Goal: Task Accomplishment & Management: Manage account settings

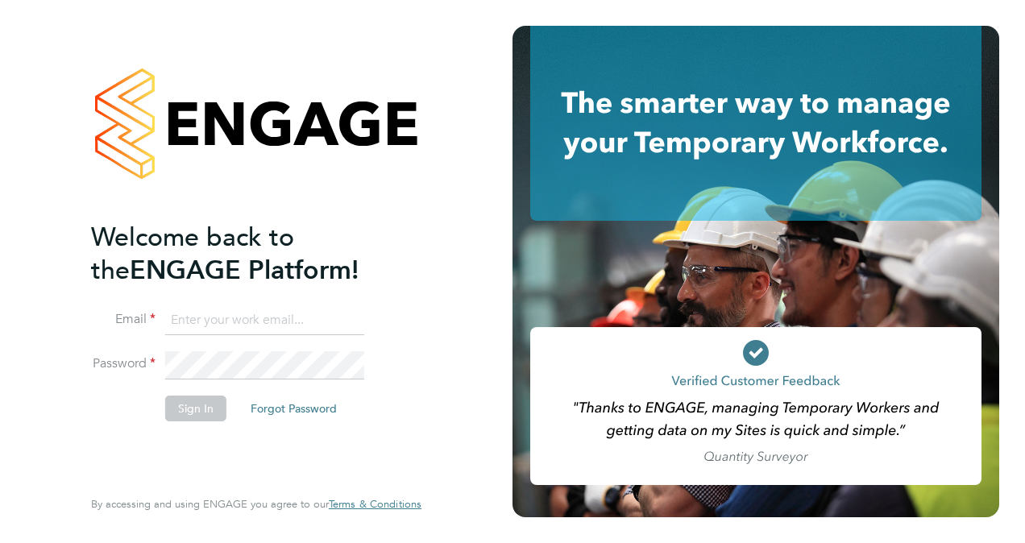
type input "wates@alliance-msp.co.uk"
click at [197, 407] on button "Sign In" at bounding box center [195, 409] width 61 height 26
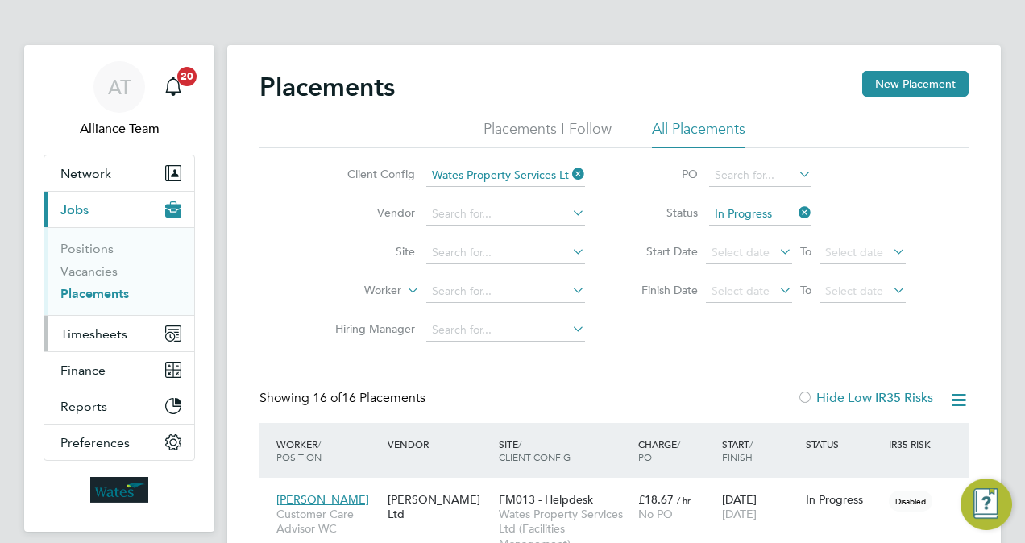
click at [116, 340] on button "Timesheets" at bounding box center [119, 333] width 150 height 35
click at [107, 332] on span "Timesheets" at bounding box center [93, 333] width 67 height 15
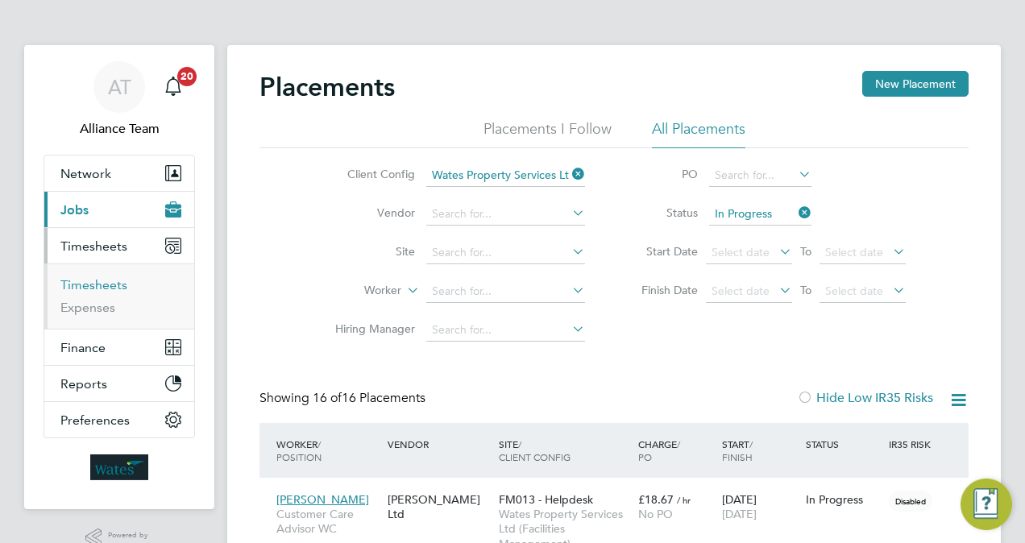
click at [93, 284] on link "Timesheets" at bounding box center [93, 284] width 67 height 15
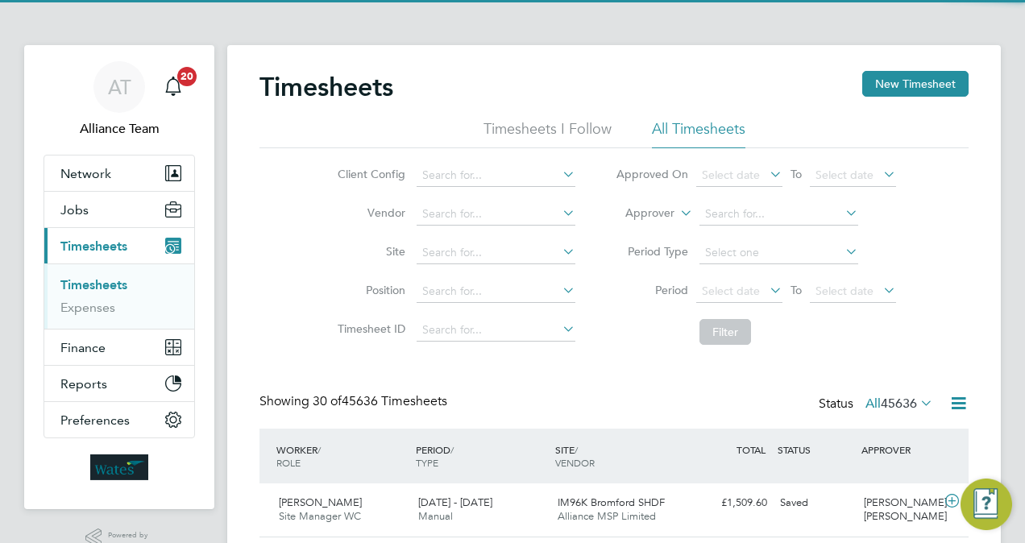
click at [659, 215] on label "Approver" at bounding box center [638, 214] width 73 height 16
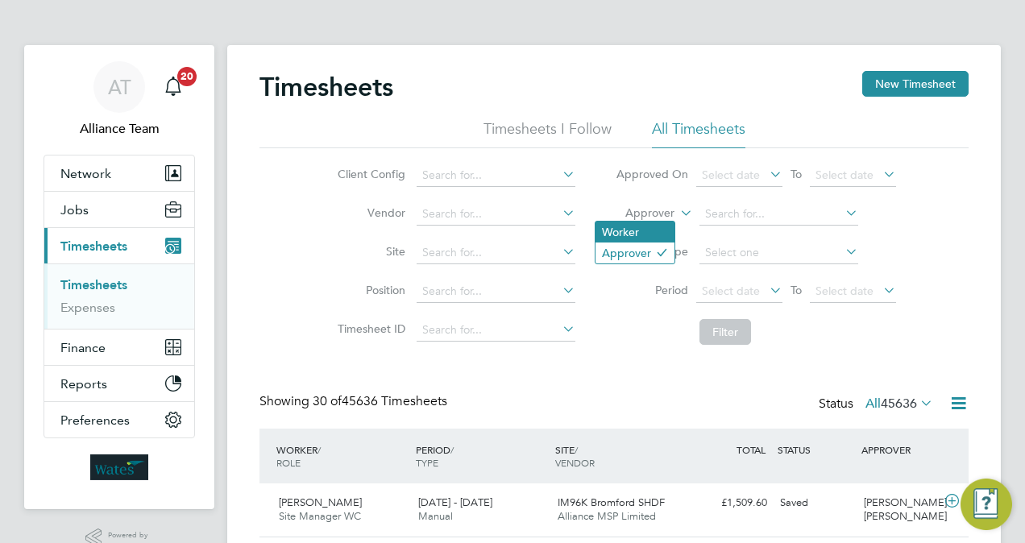
click at [642, 227] on li "Worker" at bounding box center [635, 232] width 79 height 21
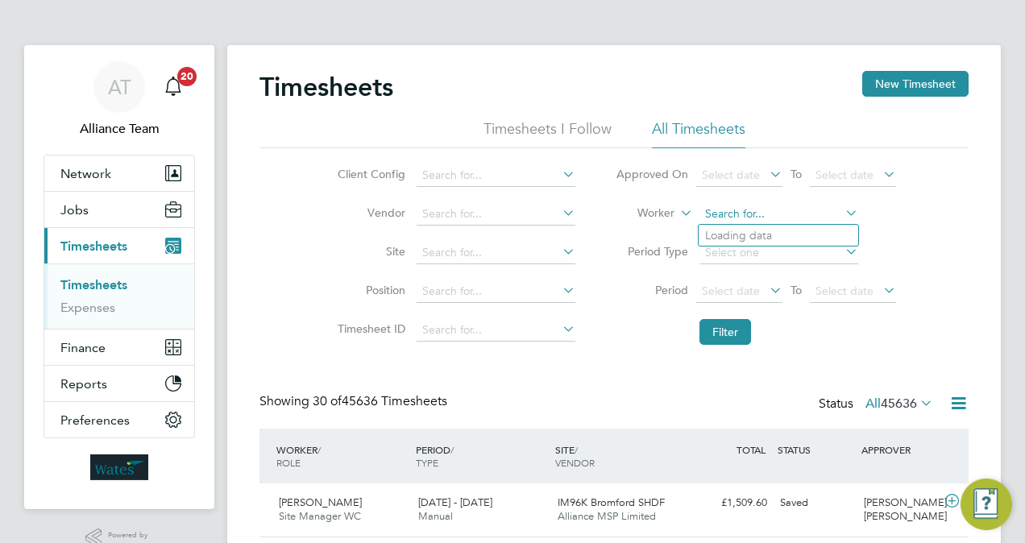
click at [767, 214] on input at bounding box center [779, 214] width 159 height 23
click at [780, 230] on li "Michael Sp encer" at bounding box center [779, 236] width 160 height 22
type input "Michael Spencer"
click at [740, 326] on button "Filter" at bounding box center [726, 332] width 52 height 26
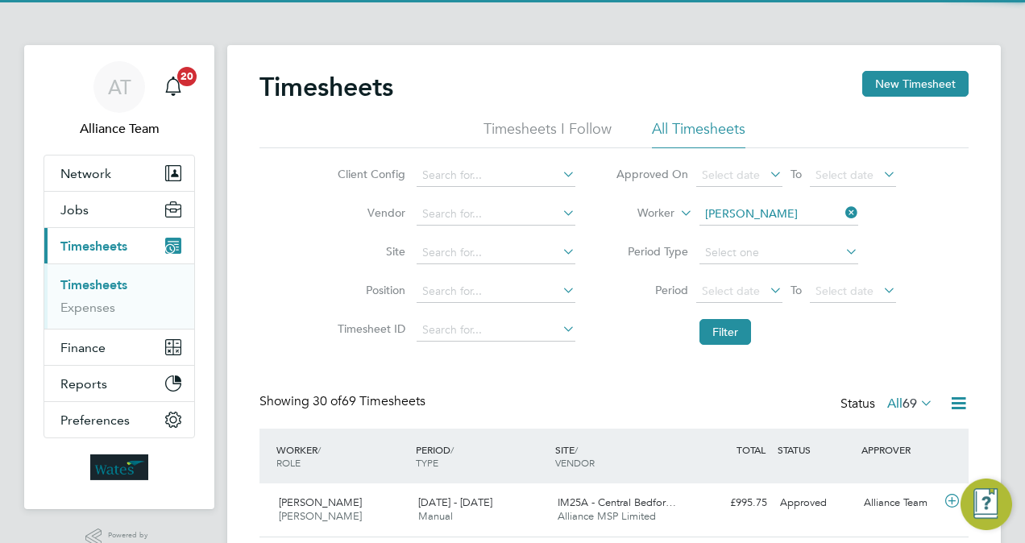
click at [622, 302] on li "Period Select date To Select date" at bounding box center [756, 291] width 321 height 39
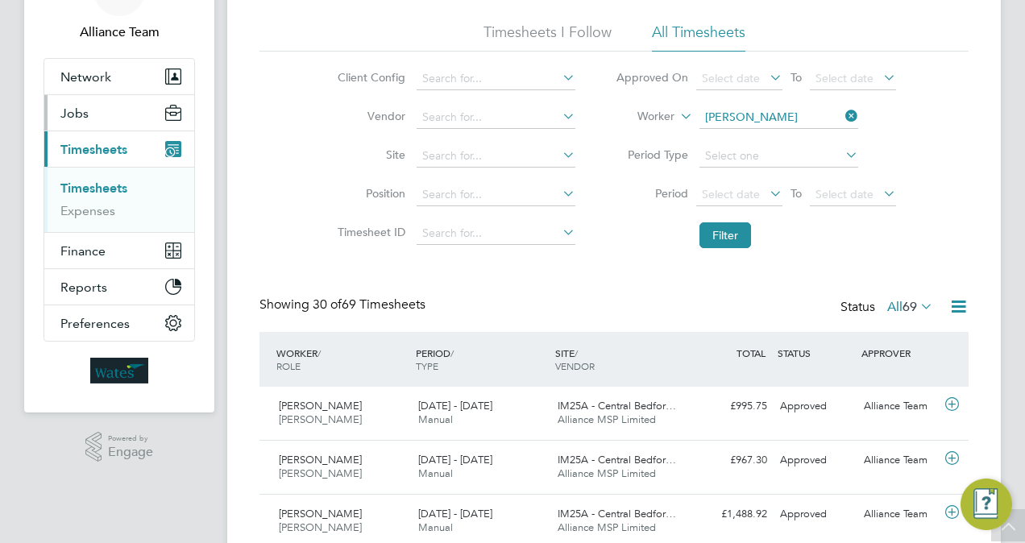
click at [79, 110] on span "Jobs" at bounding box center [74, 113] width 28 height 15
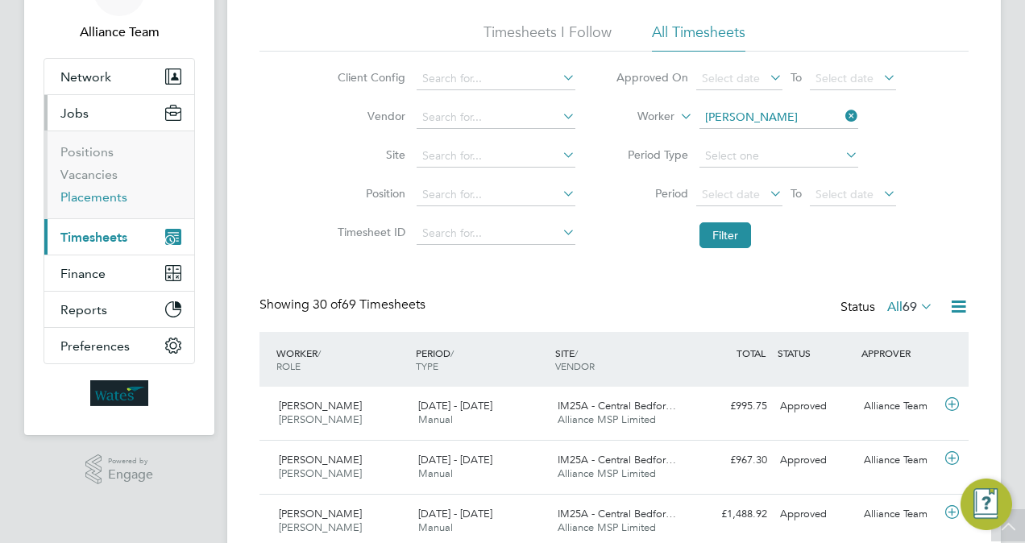
click at [90, 195] on link "Placements" at bounding box center [93, 196] width 67 height 15
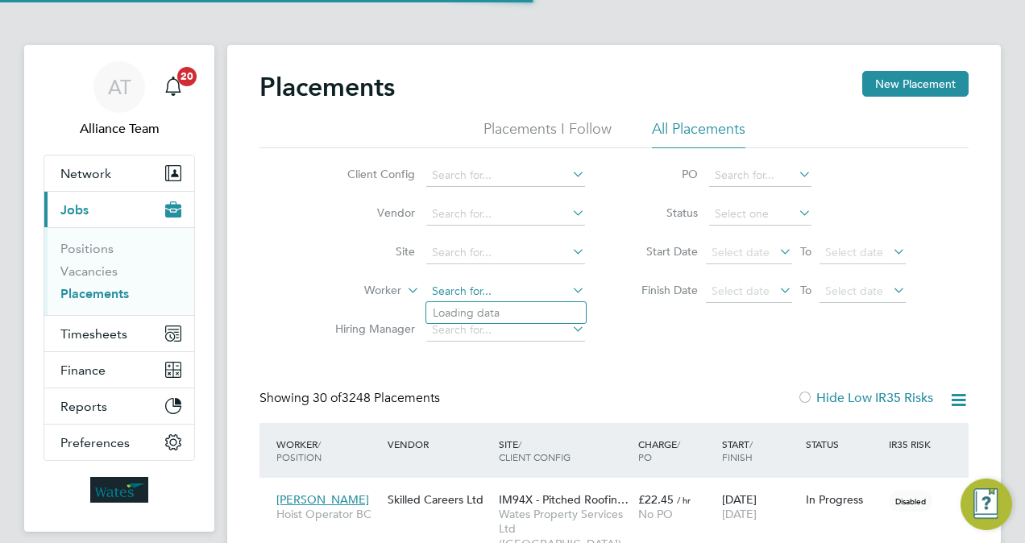
click at [491, 293] on input at bounding box center [505, 291] width 159 height 23
click at [508, 313] on li "Michael Sp encer" at bounding box center [506, 313] width 160 height 22
type input "Michael Spencer"
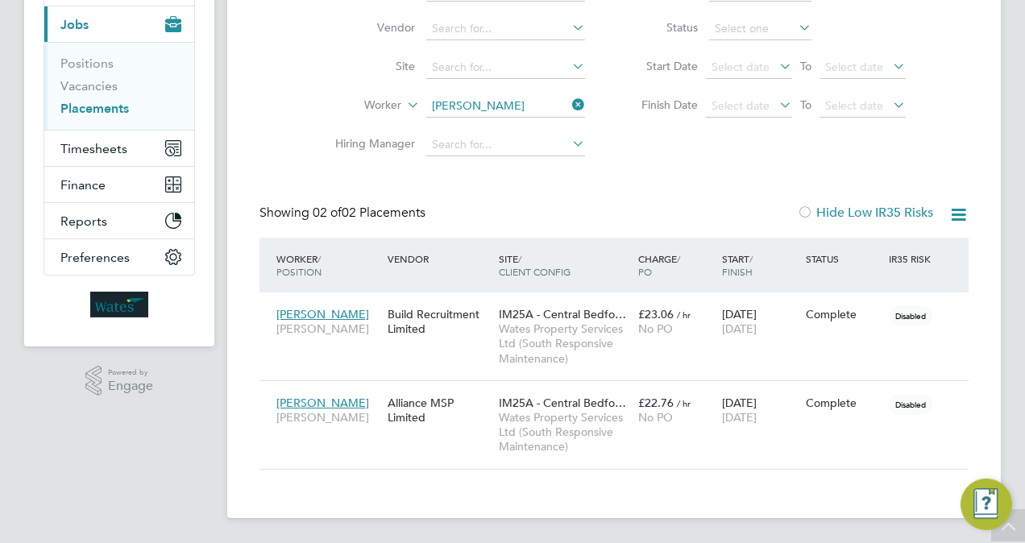
click at [633, 506] on div "Placements New Placement Placements I Follow All Placements Client Config Vendo…" at bounding box center [614, 189] width 774 height 658
click at [97, 82] on link "Vacancies" at bounding box center [88, 85] width 57 height 15
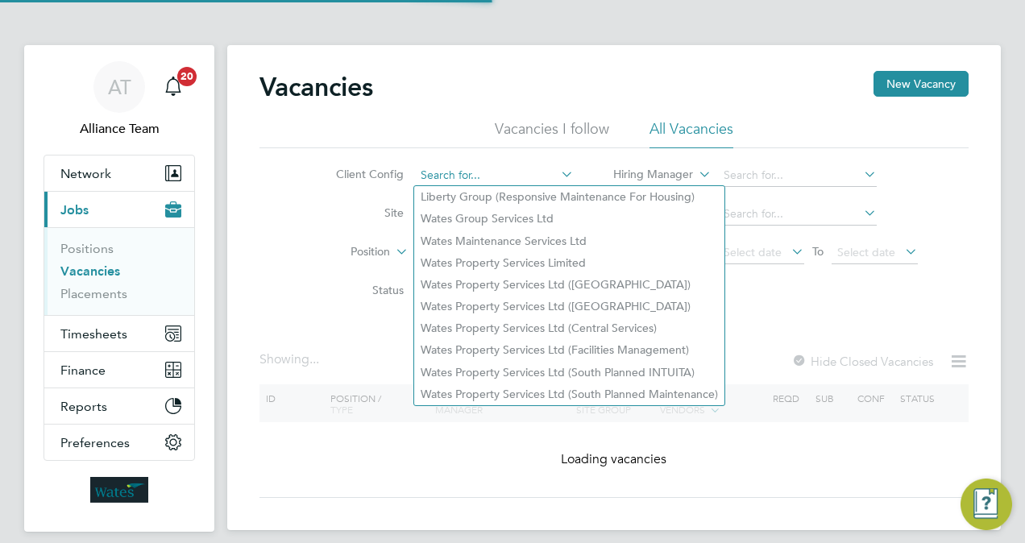
click at [512, 178] on input at bounding box center [494, 175] width 159 height 23
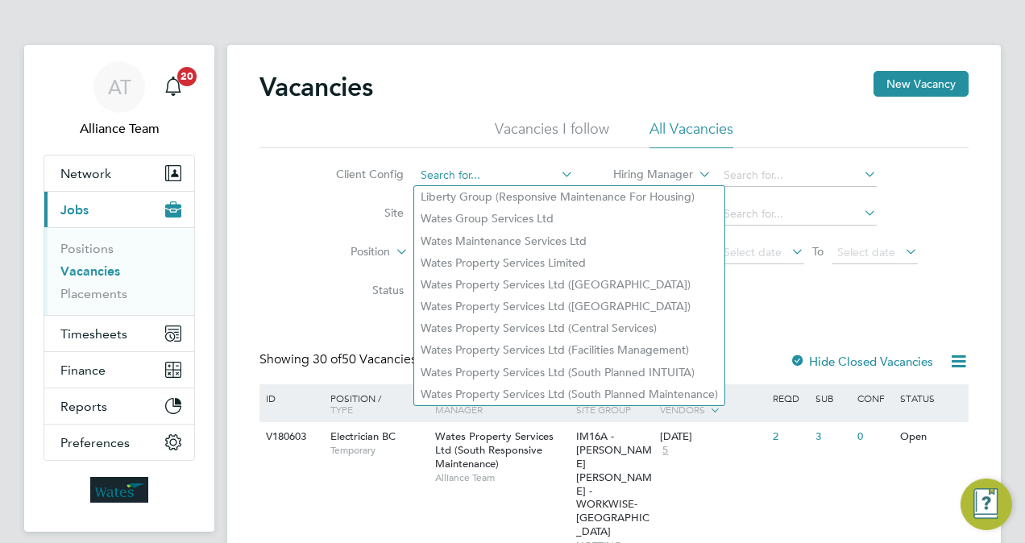
type input "s"
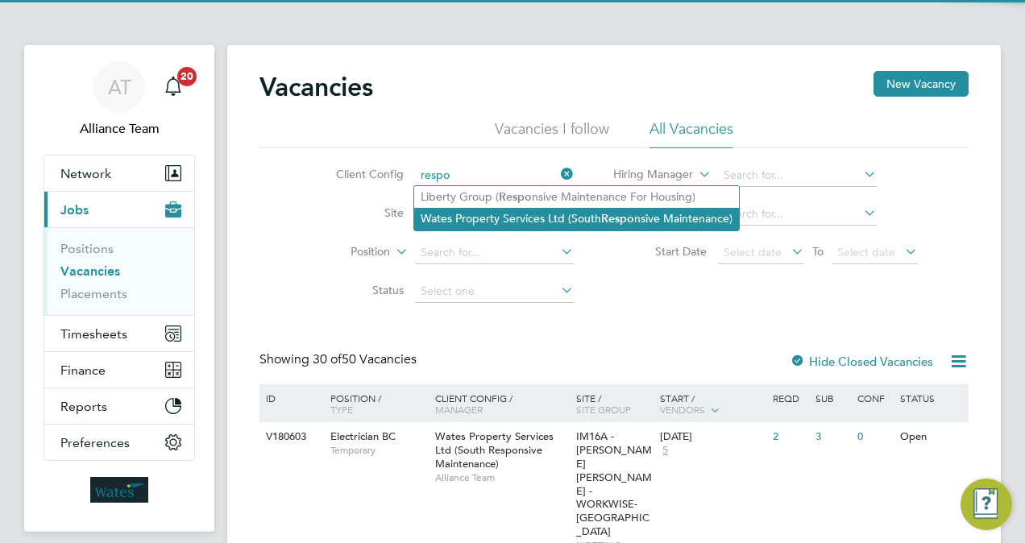
click at [543, 213] on li "Wates Property Services Ltd (South Respo nsive Maintenance)" at bounding box center [576, 219] width 325 height 22
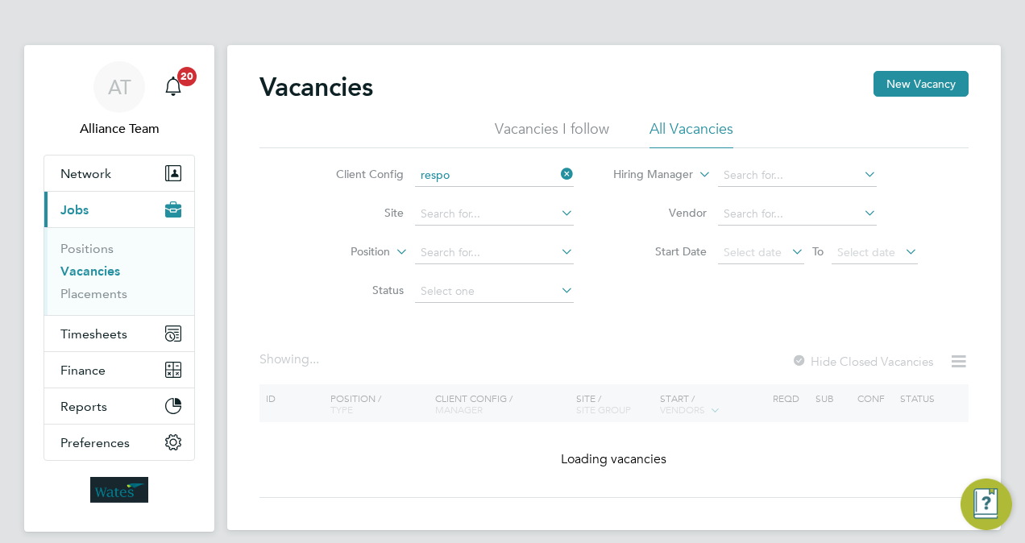
type input "Wates Property Services Ltd (South Responsive Maintenance)"
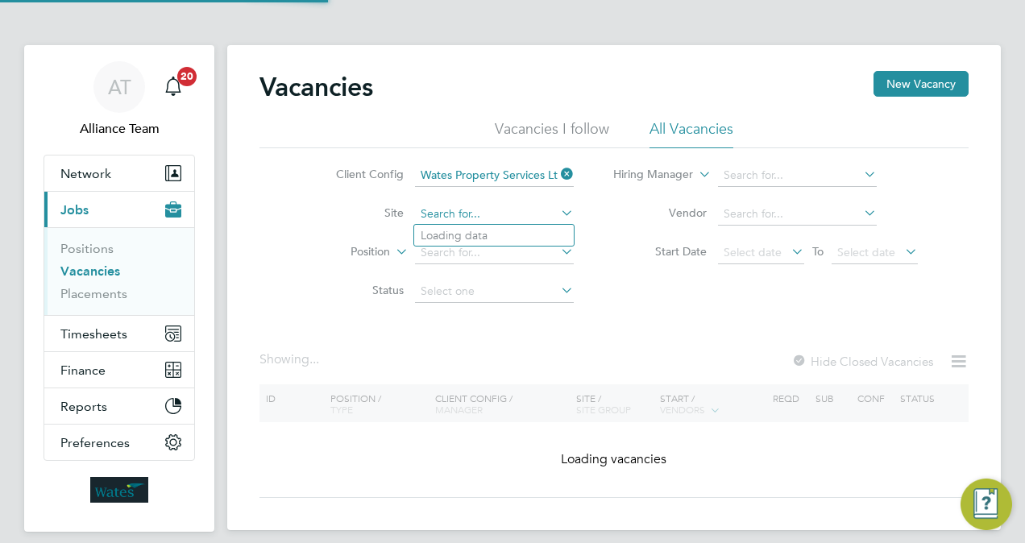
click at [470, 218] on input at bounding box center [494, 214] width 159 height 23
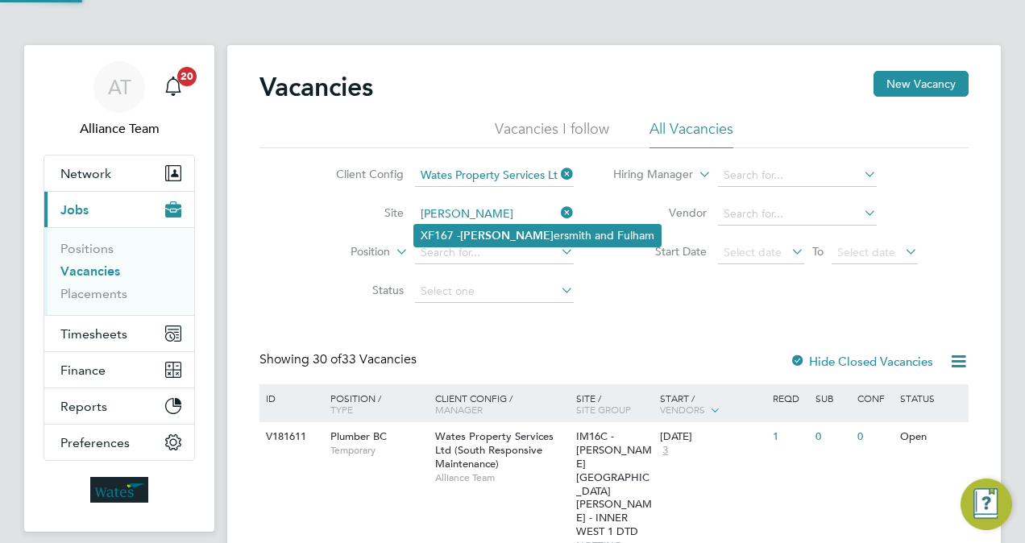
click at [511, 235] on li "XF167 - Hamm ersmith and Fulham" at bounding box center [537, 236] width 247 height 22
type input "XF167 - [GEOGRAPHIC_DATA]"
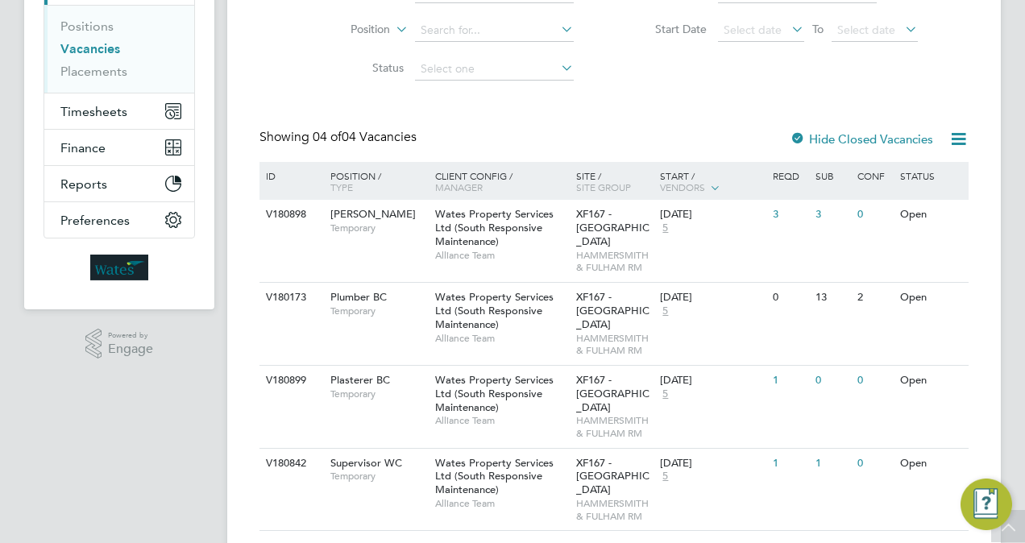
scroll to position [268, 0]
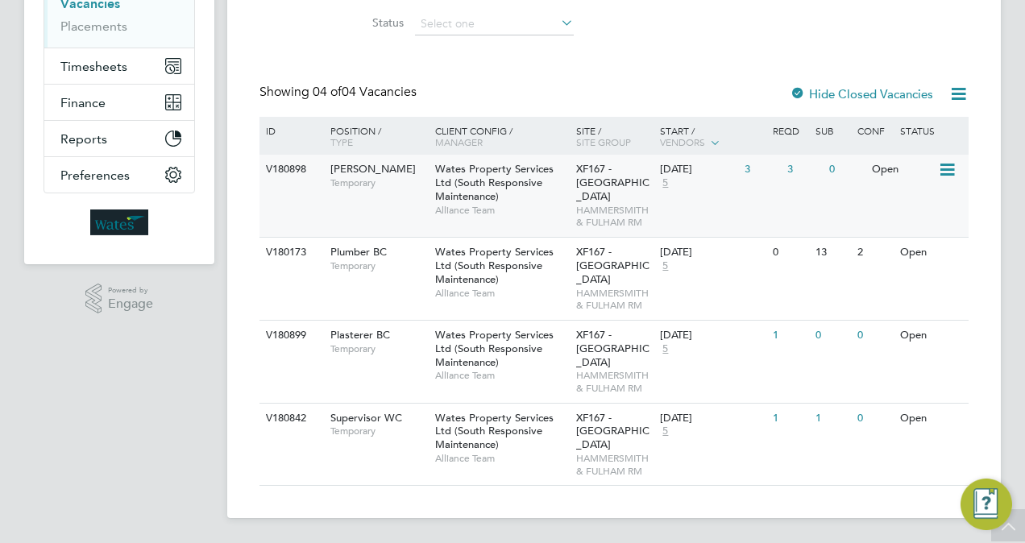
click at [542, 209] on span "Alliance Team" at bounding box center [501, 210] width 133 height 13
click at [948, 255] on icon at bounding box center [946, 252] width 16 height 19
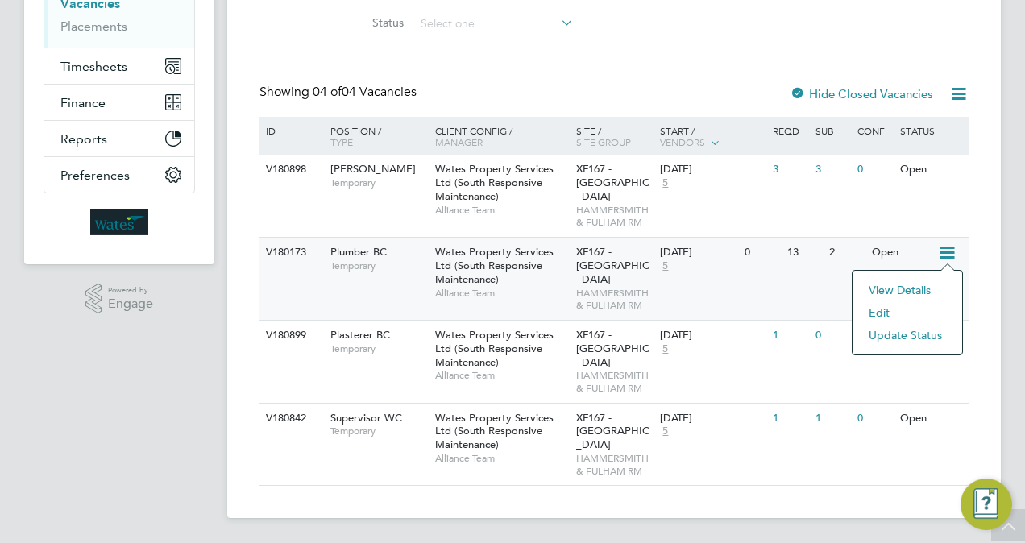
click at [914, 338] on li "Update Status" at bounding box center [907, 335] width 93 height 23
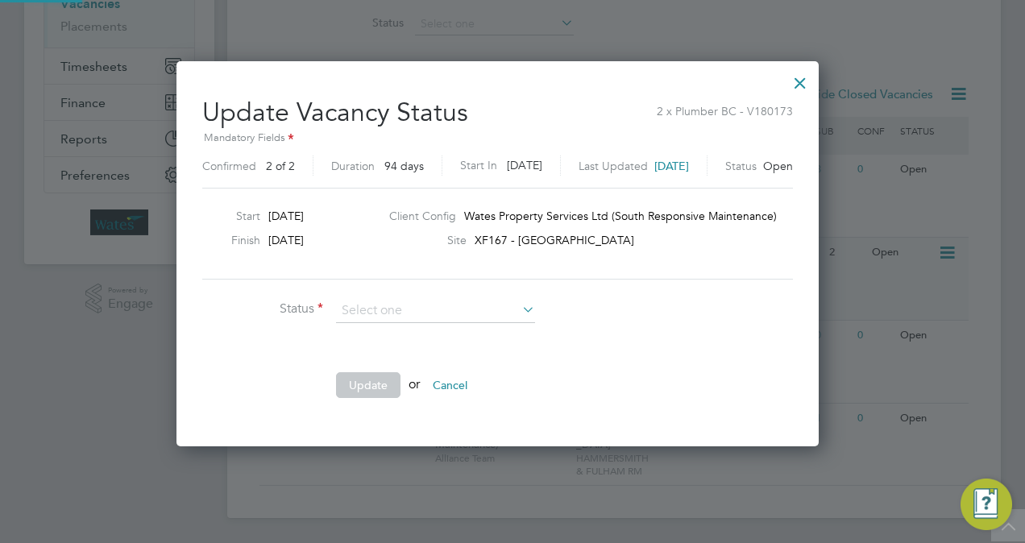
scroll to position [383, 671]
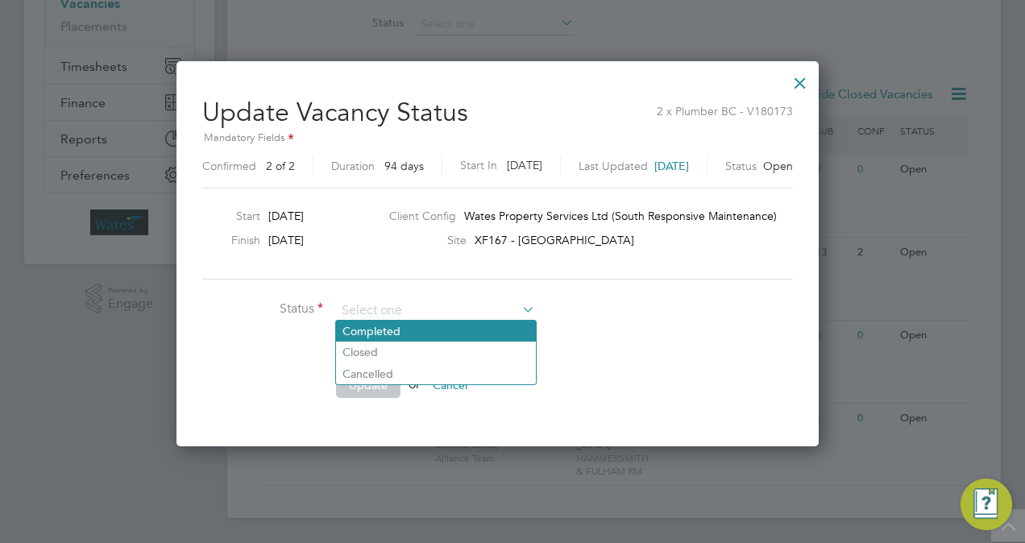
click at [419, 335] on li "Completed" at bounding box center [436, 331] width 200 height 21
type input "Completed"
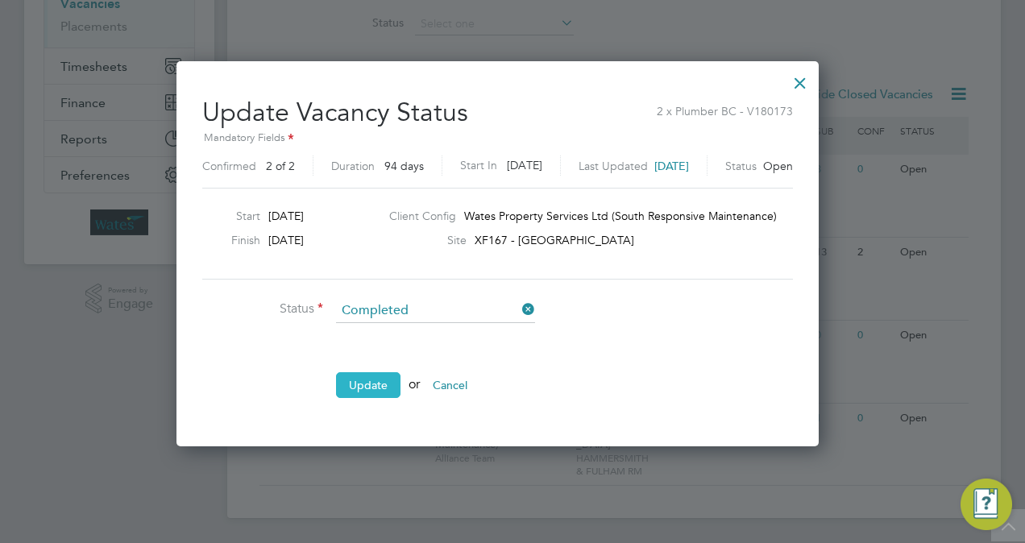
click at [380, 381] on button "Update" at bounding box center [368, 385] width 64 height 26
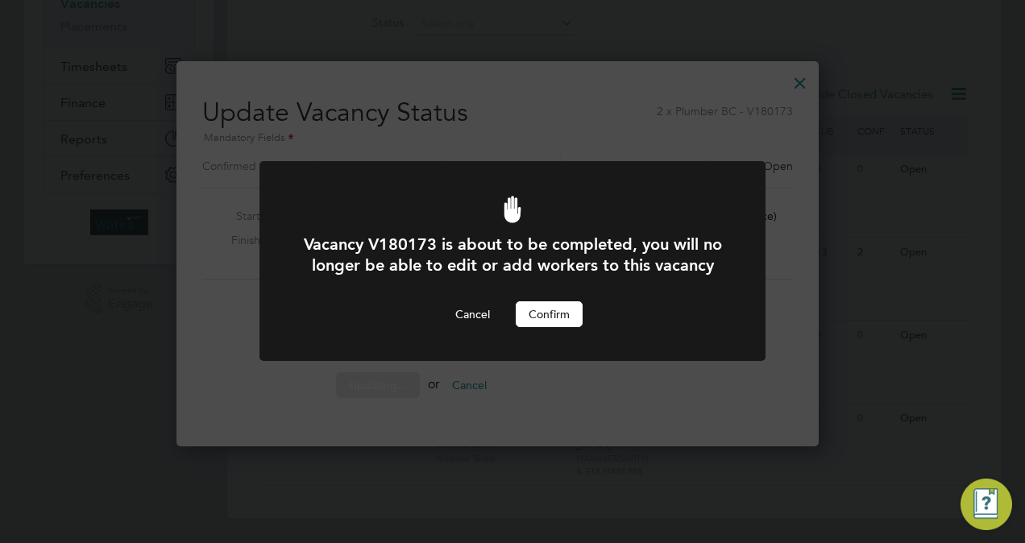
click at [530, 327] on button "Confirm" at bounding box center [549, 314] width 67 height 26
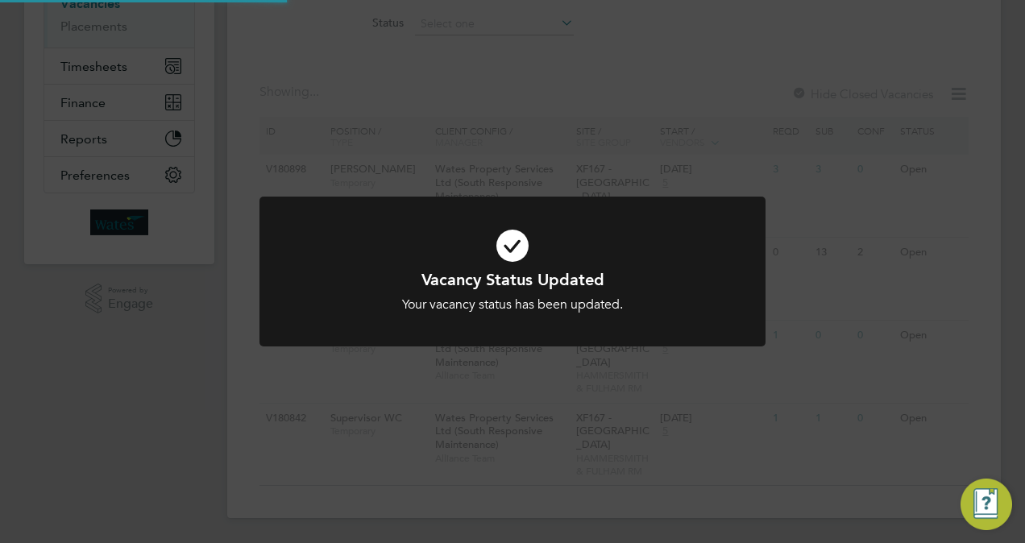
scroll to position [185, 0]
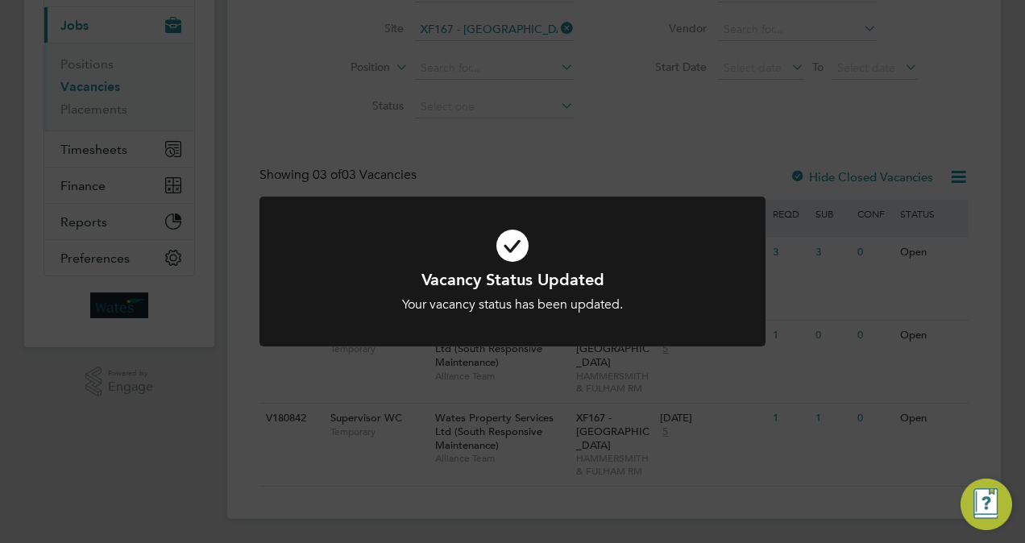
click at [300, 154] on div "Vacancy Status Updated Your vacancy status has been updated. Cancel Okay" at bounding box center [512, 271] width 1025 height 543
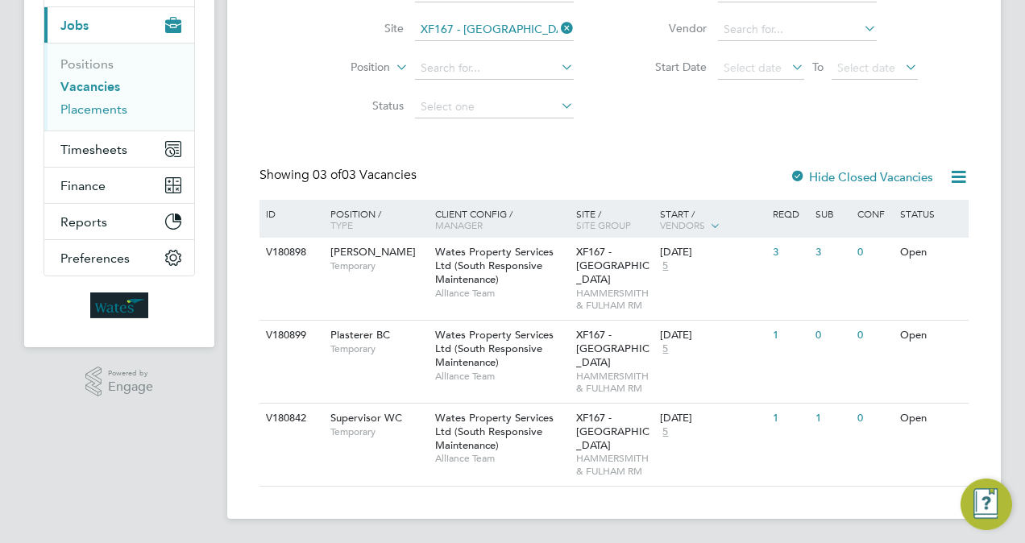
click at [110, 108] on link "Placements" at bounding box center [93, 109] width 67 height 15
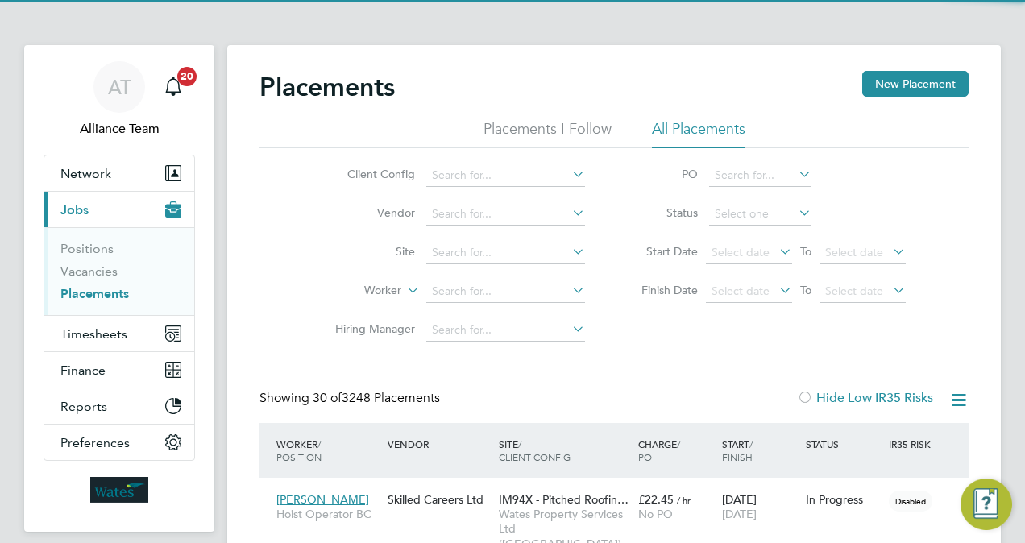
scroll to position [8, 8]
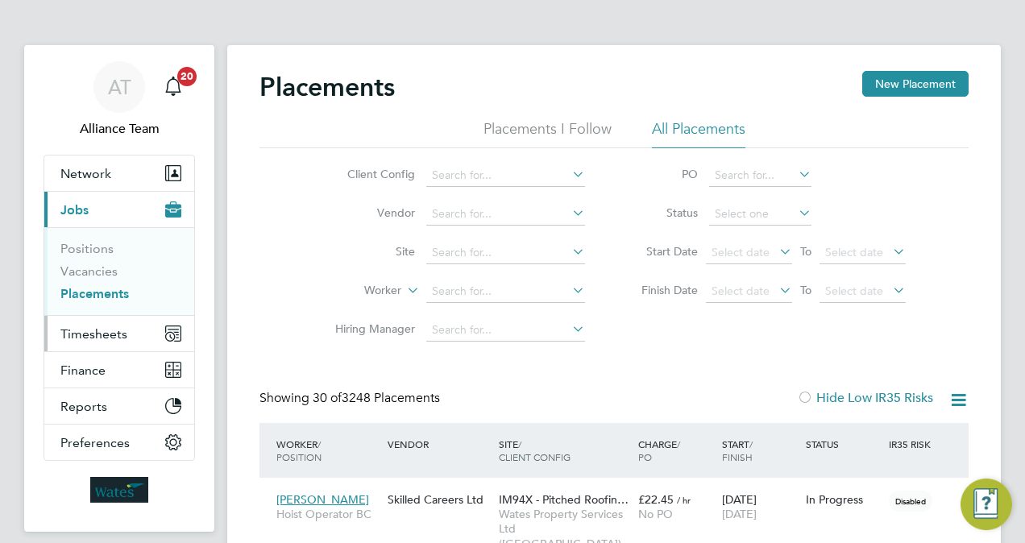
click at [108, 335] on span "Timesheets" at bounding box center [93, 333] width 67 height 15
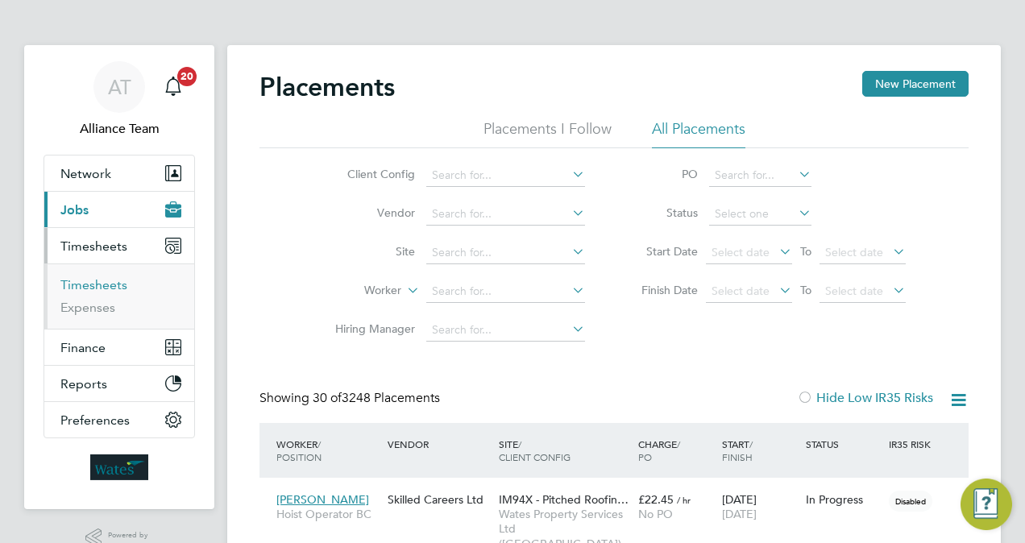
click at [100, 285] on link "Timesheets" at bounding box center [93, 284] width 67 height 15
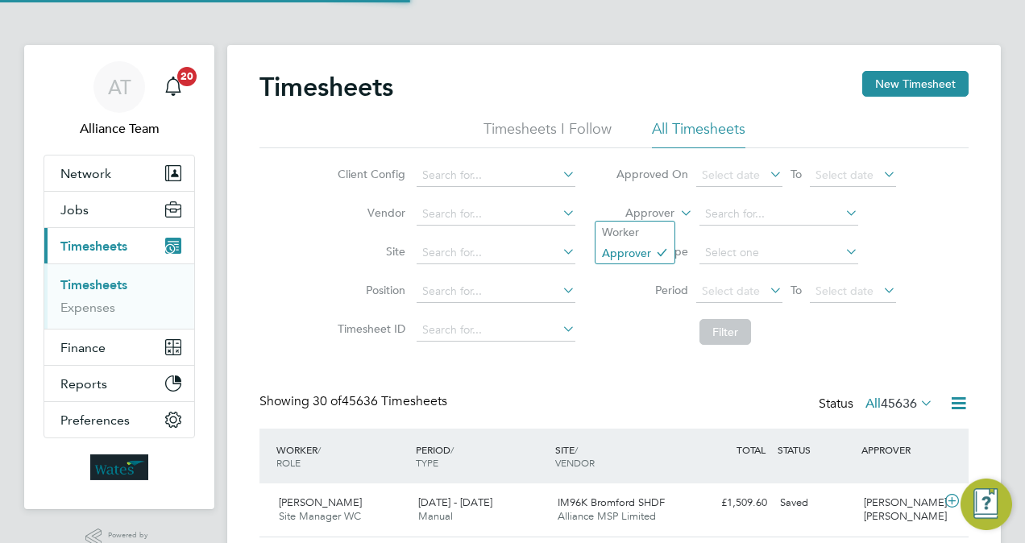
click at [660, 211] on label "Approver" at bounding box center [638, 214] width 73 height 16
click at [633, 235] on li "Worker" at bounding box center [635, 232] width 79 height 21
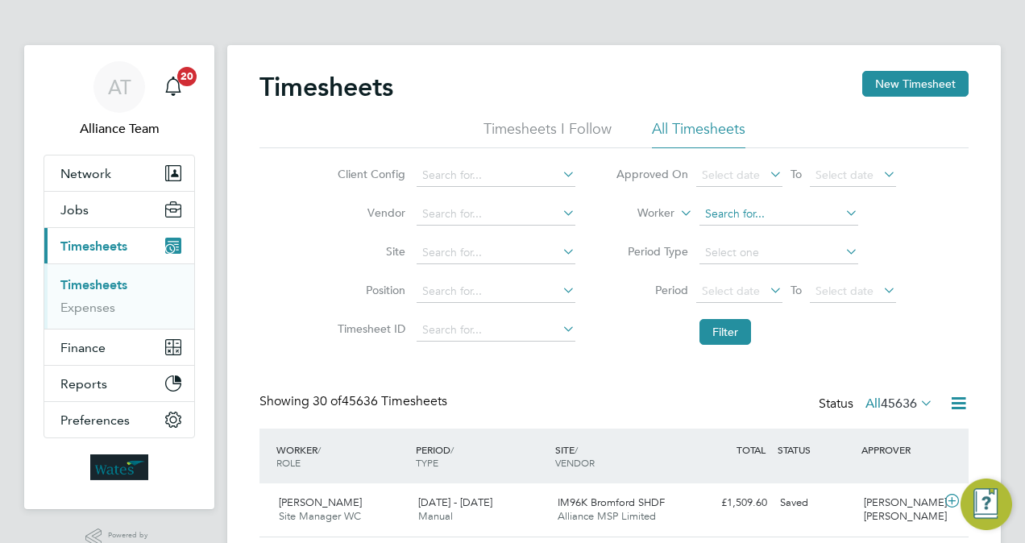
click at [727, 214] on input at bounding box center [779, 214] width 159 height 23
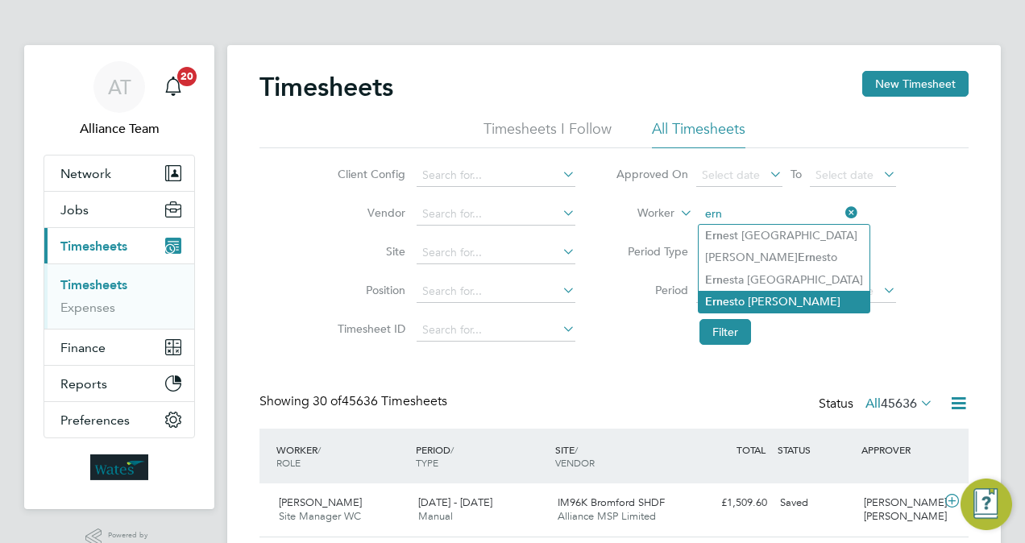
click at [797, 303] on li "Ern esto Gonzales Rodriguez" at bounding box center [784, 302] width 171 height 22
type input "Ernesto Gonzales Rodriguez"
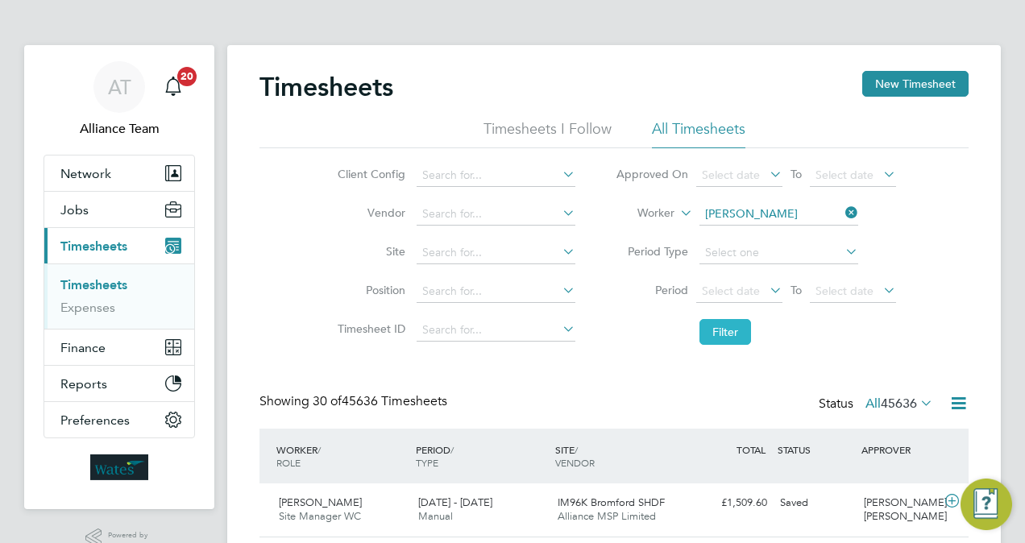
click at [739, 338] on button "Filter" at bounding box center [726, 332] width 52 height 26
click at [111, 201] on button "Jobs" at bounding box center [119, 209] width 150 height 35
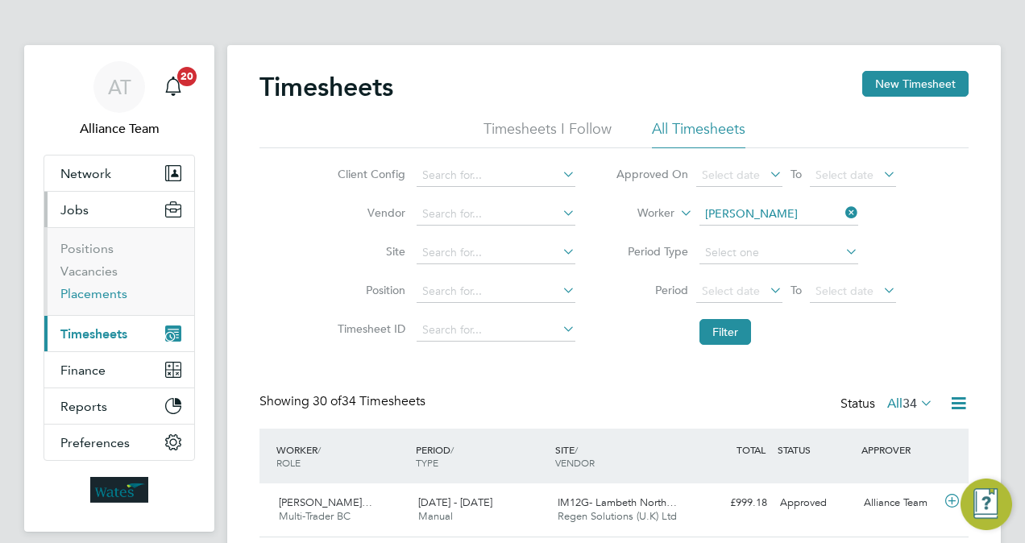
click at [100, 293] on link "Placements" at bounding box center [93, 293] width 67 height 15
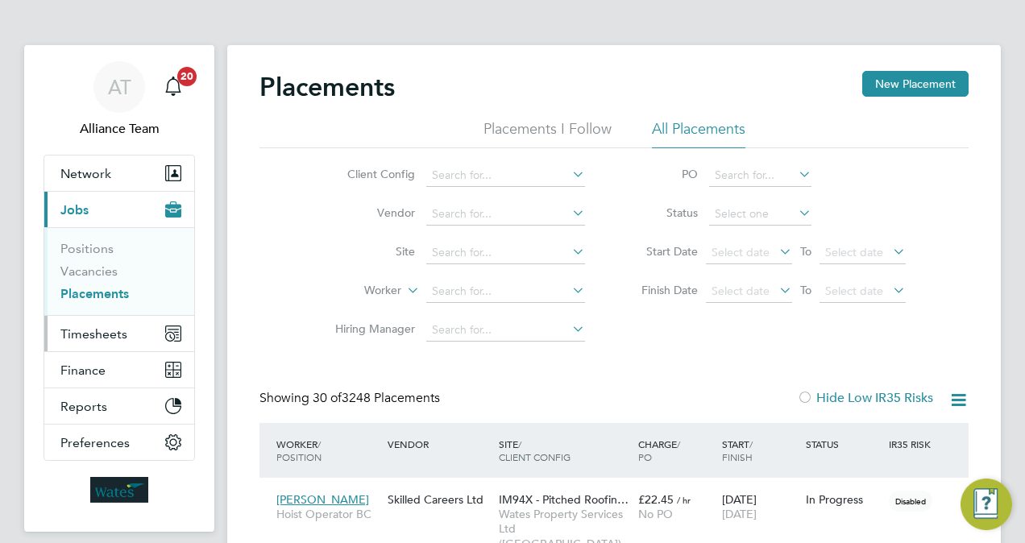
click at [107, 335] on span "Timesheets" at bounding box center [93, 333] width 67 height 15
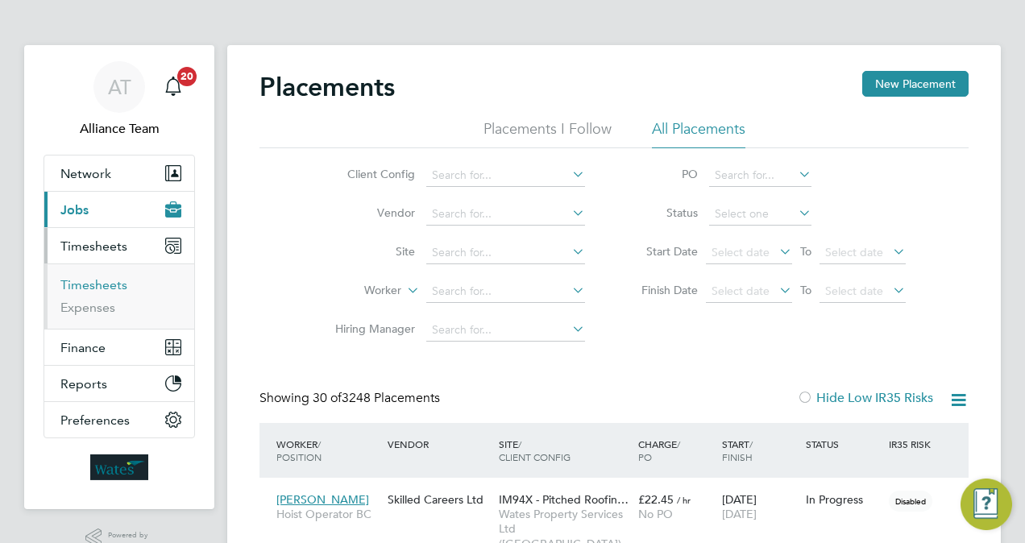
click at [111, 282] on link "Timesheets" at bounding box center [93, 284] width 67 height 15
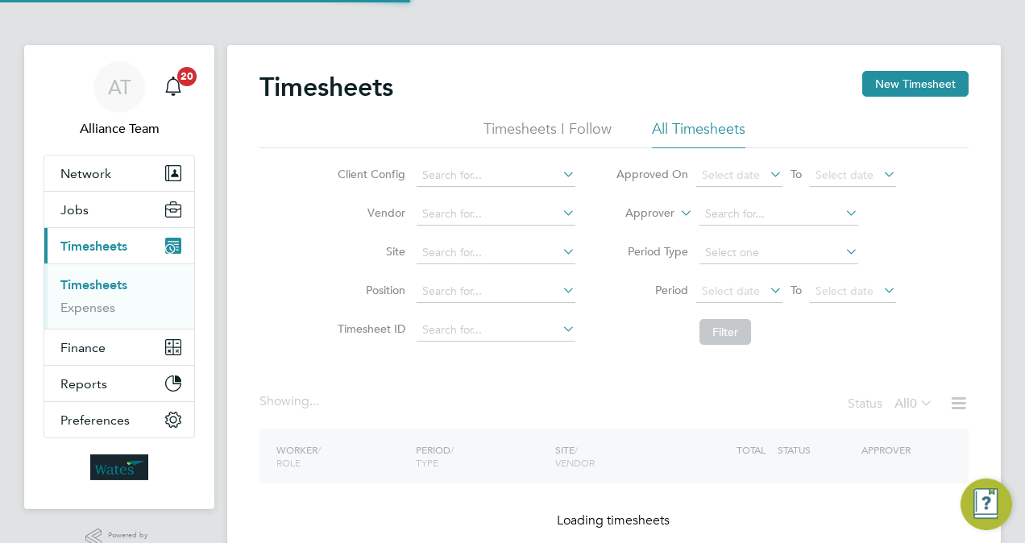
drag, startPoint x: 669, startPoint y: 216, endPoint x: 658, endPoint y: 222, distance: 13.0
click at [669, 216] on label "Approver" at bounding box center [638, 214] width 73 height 16
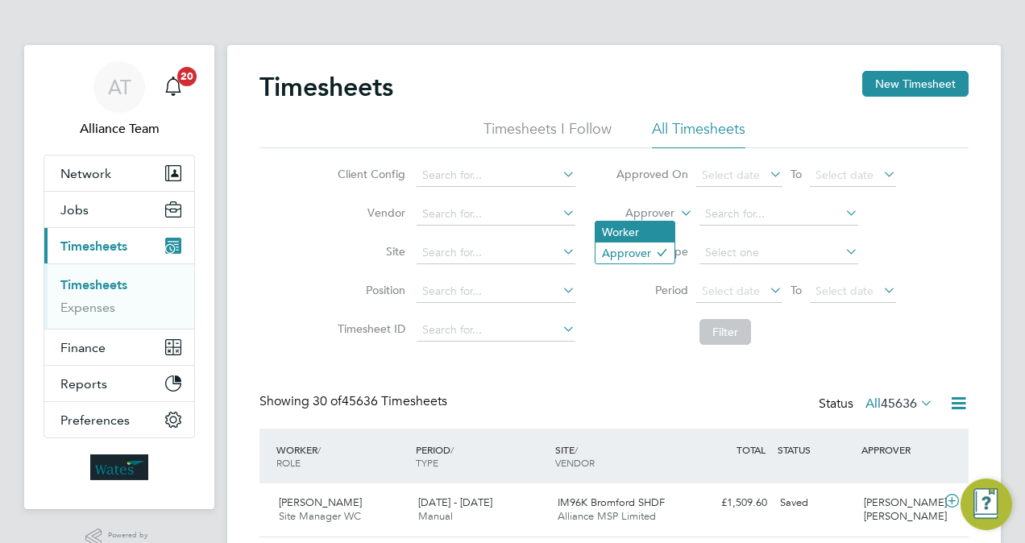
click at [630, 235] on li "Worker" at bounding box center [635, 232] width 79 height 21
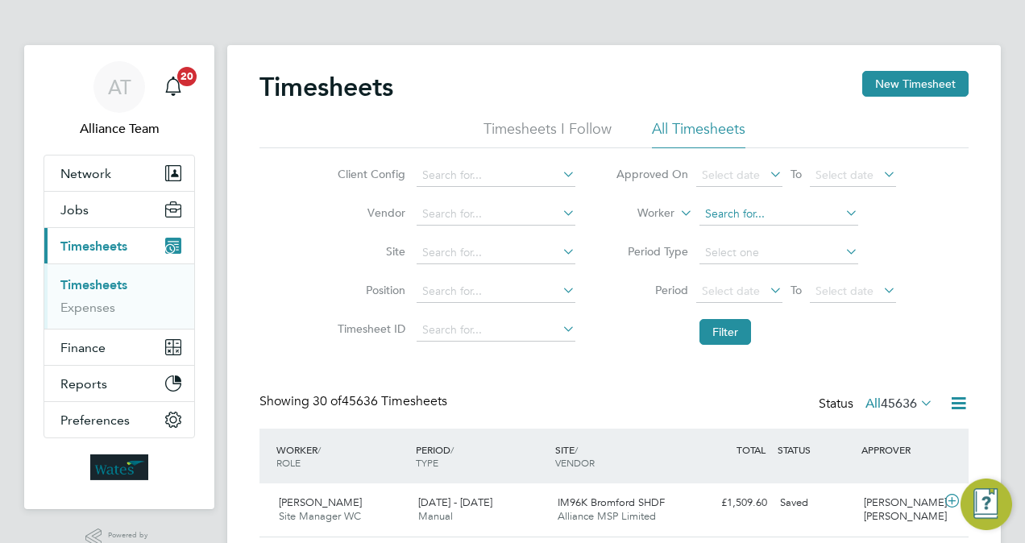
click at [759, 213] on input at bounding box center [779, 214] width 159 height 23
click at [777, 297] on li "Rad u Budeanu" at bounding box center [779, 302] width 160 height 22
type input "Radu Budeanu"
click at [730, 337] on button "Filter" at bounding box center [726, 332] width 52 height 26
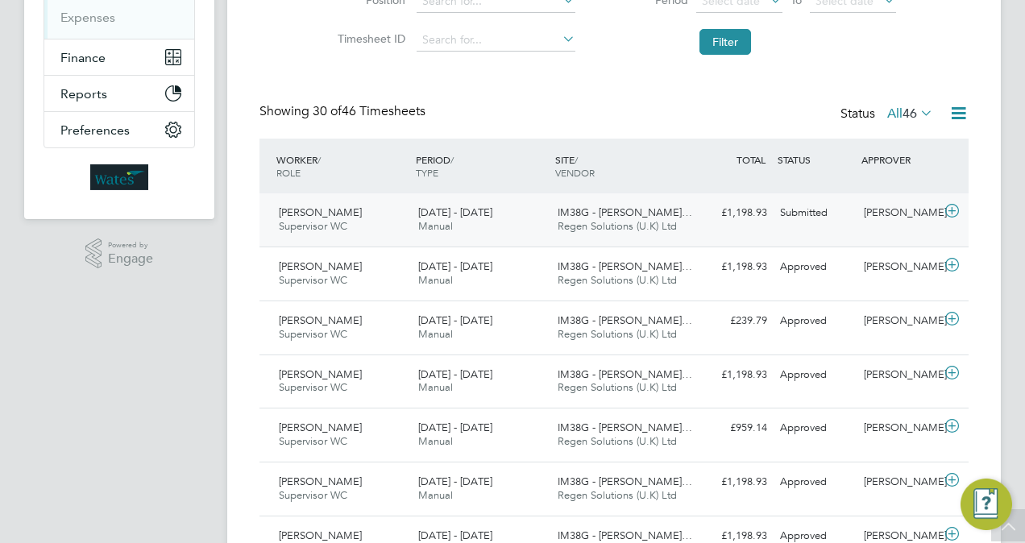
click at [732, 219] on div "£1,198.93 Submitted" at bounding box center [732, 213] width 84 height 27
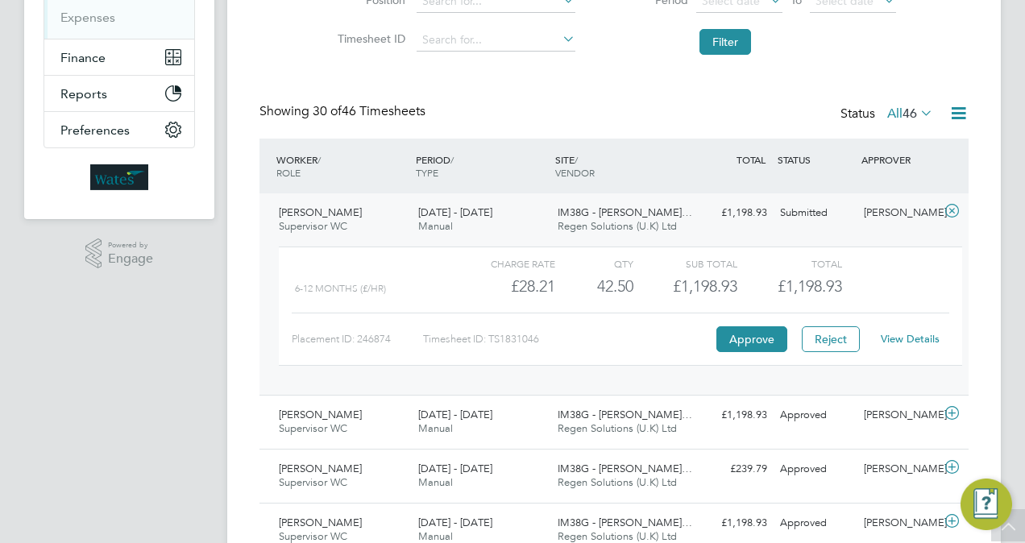
click at [907, 331] on div "View Details" at bounding box center [909, 339] width 79 height 26
click at [907, 334] on link "View Details" at bounding box center [910, 339] width 59 height 14
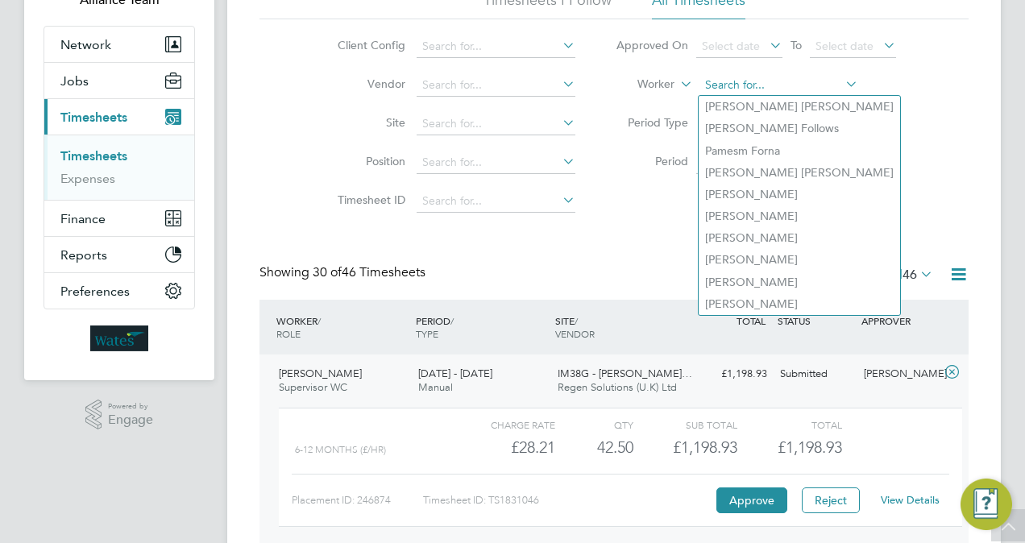
click at [795, 81] on input at bounding box center [779, 85] width 159 height 23
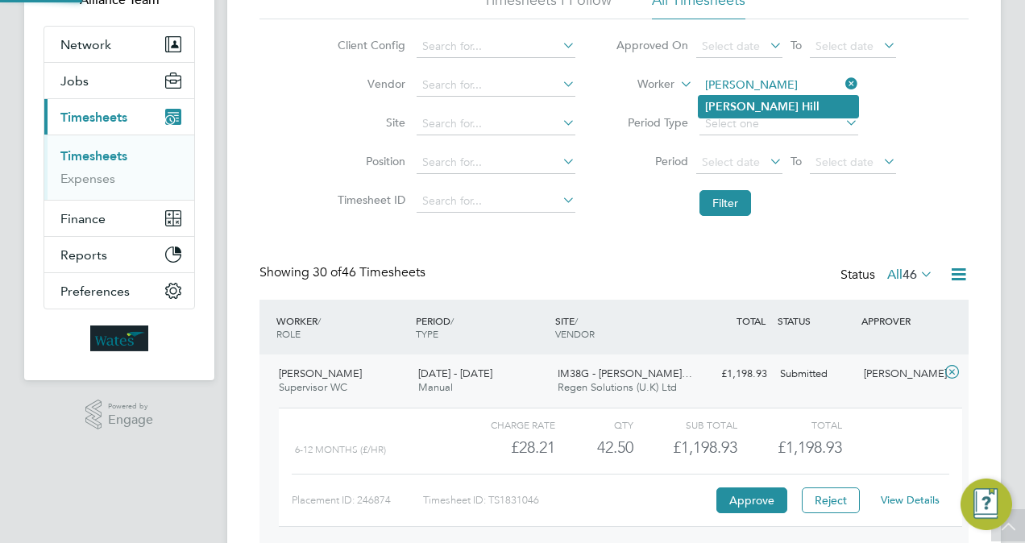
click at [790, 106] on li "Ricky Hill" at bounding box center [779, 107] width 160 height 22
type input "Ricky Hill"
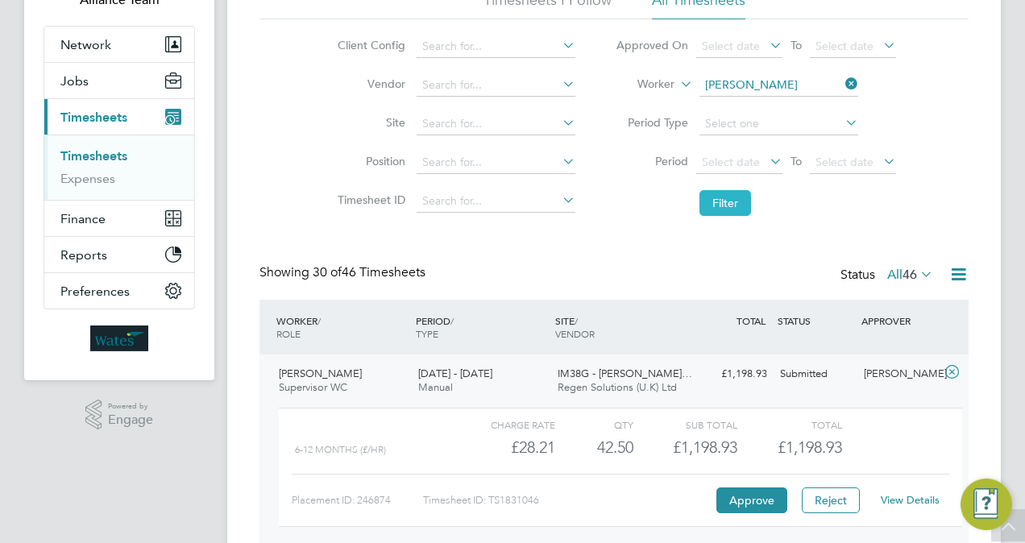
click at [735, 195] on button "Filter" at bounding box center [726, 203] width 52 height 26
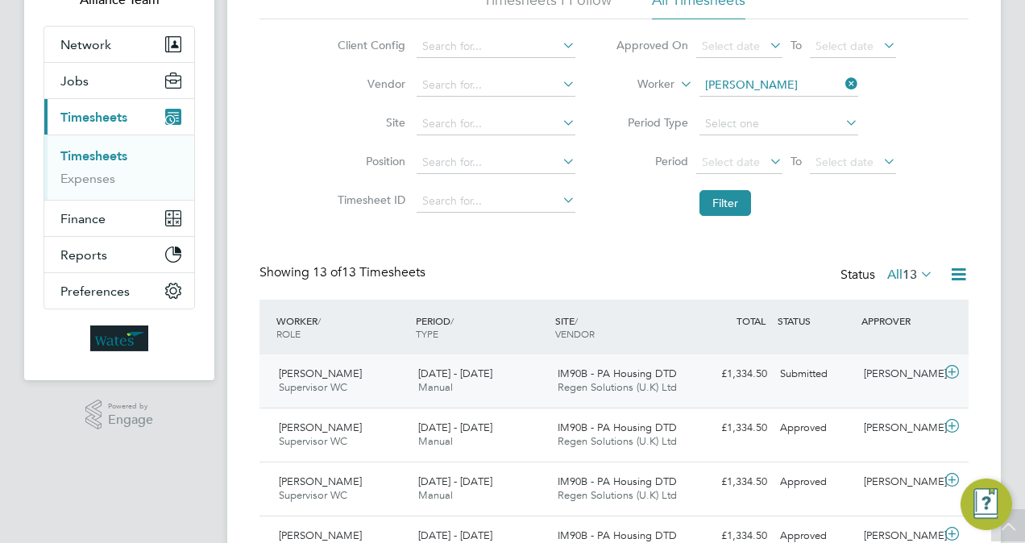
click at [839, 389] on div "Ricky Hill Supervisor WC 20 - 26 Sep 2025 20 - 26 Sep 2025 Manual IM90B - PA Ho…" at bounding box center [613, 381] width 709 height 53
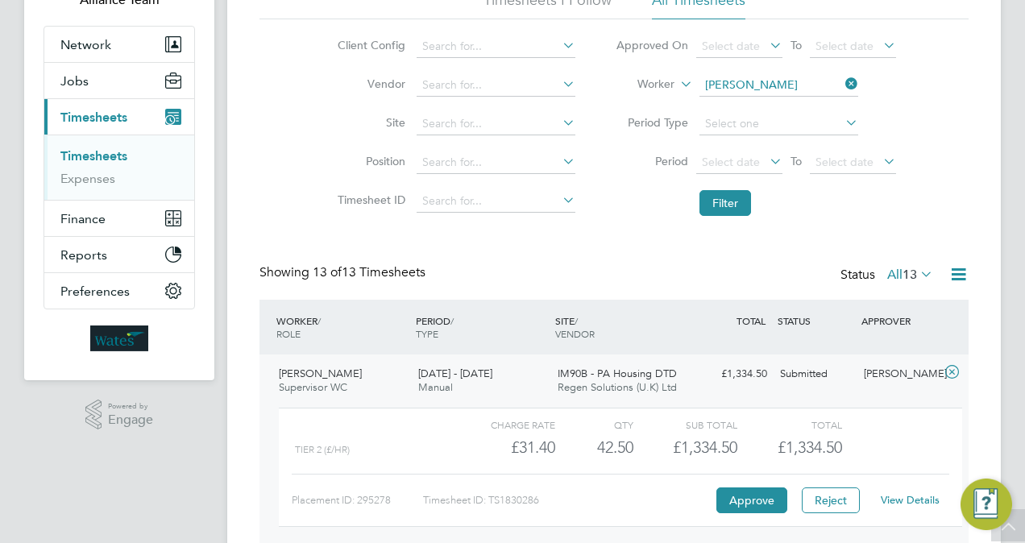
click at [909, 498] on link "View Details" at bounding box center [910, 500] width 59 height 14
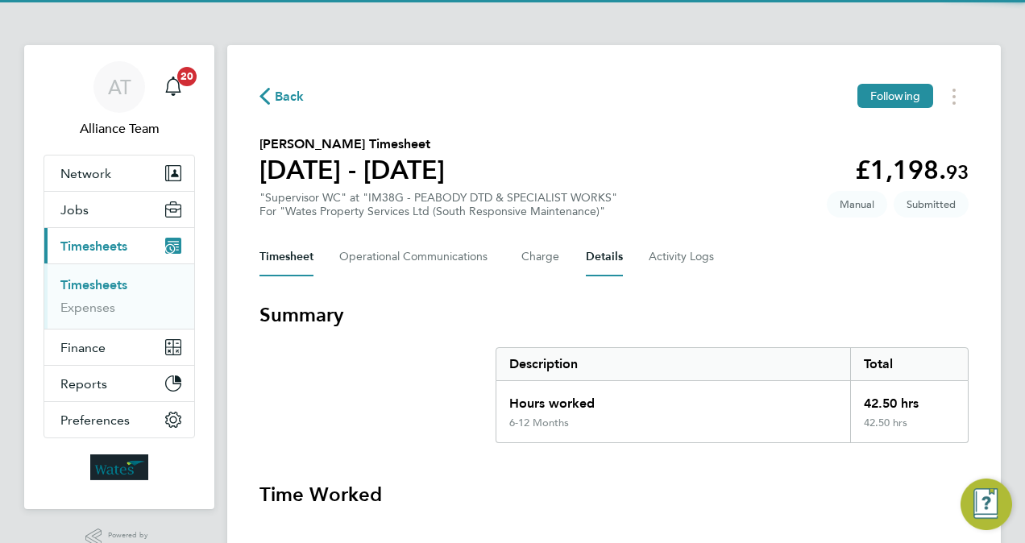
click at [596, 254] on button "Details" at bounding box center [604, 257] width 37 height 39
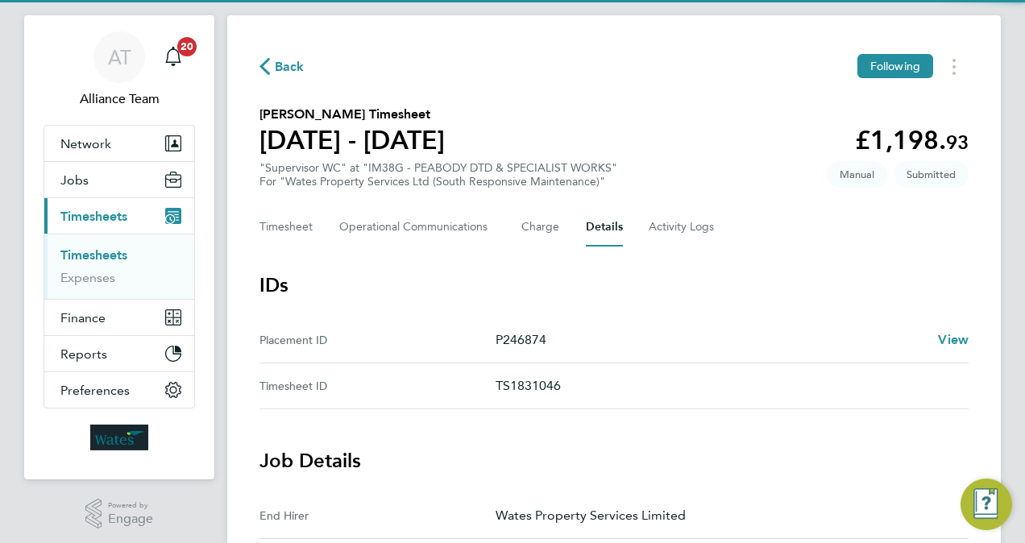
scroll to position [32, 0]
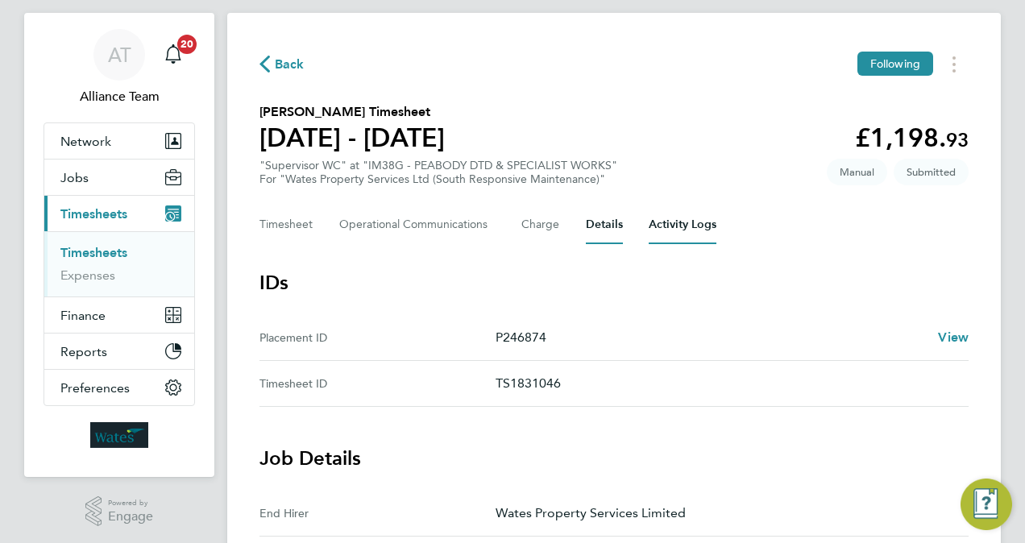
click at [653, 224] on Logs-tab "Activity Logs" at bounding box center [683, 225] width 68 height 39
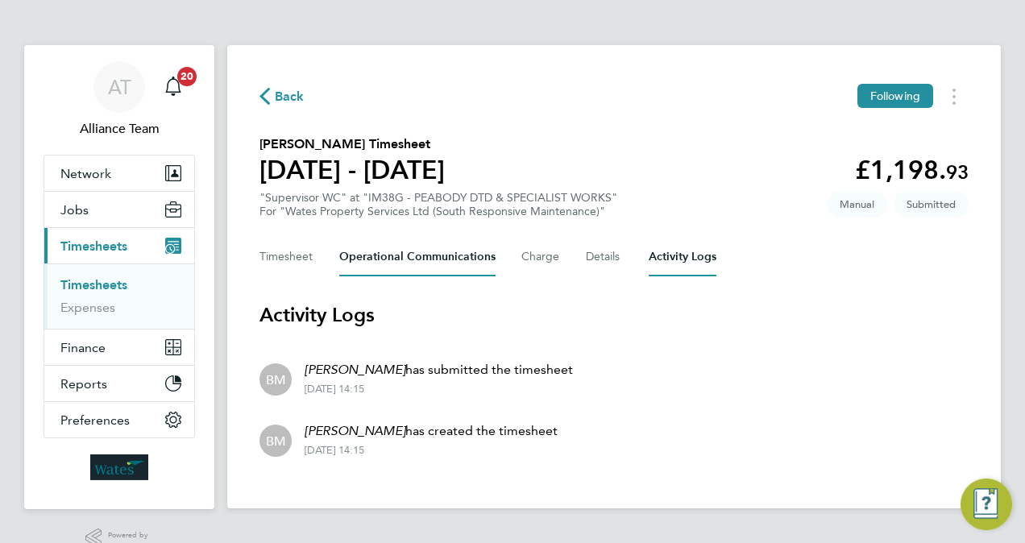
click at [343, 263] on Communications-tab "Operational Communications" at bounding box center [417, 257] width 156 height 39
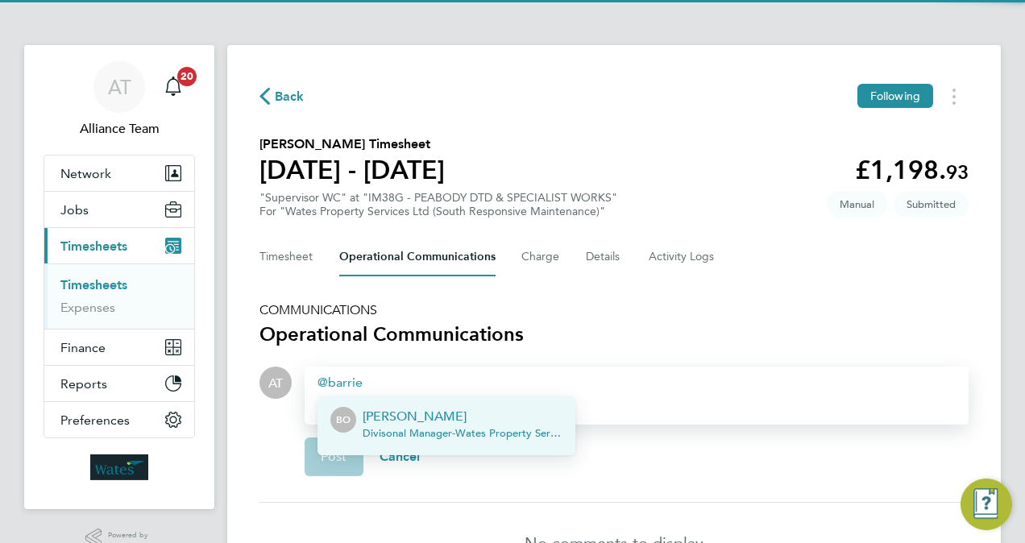
click at [433, 427] on span "Divisonal Manager - Wates Property Services Limited" at bounding box center [463, 433] width 200 height 13
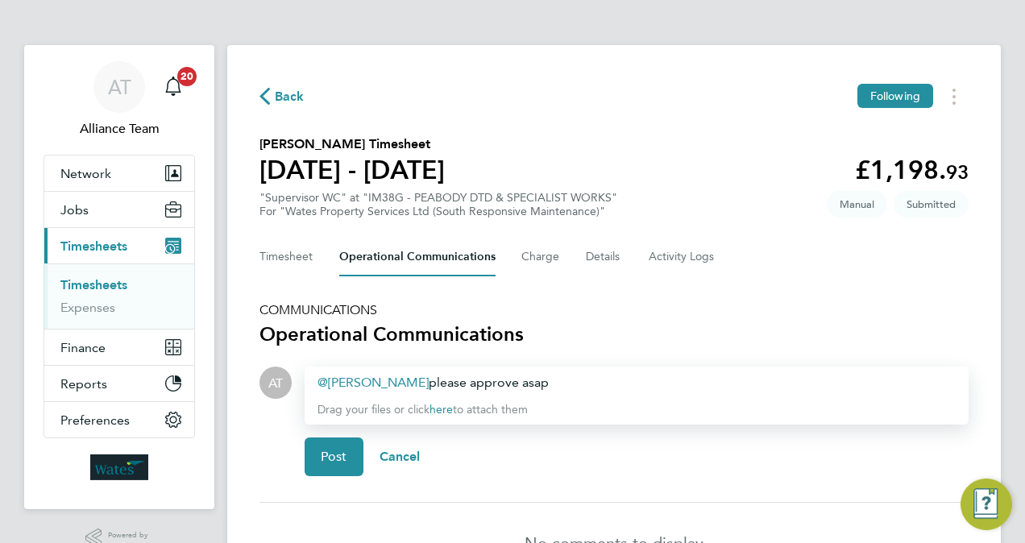
click at [320, 480] on div "Post Cancel" at bounding box center [637, 457] width 664 height 64
click at [343, 461] on span "Post" at bounding box center [334, 457] width 27 height 16
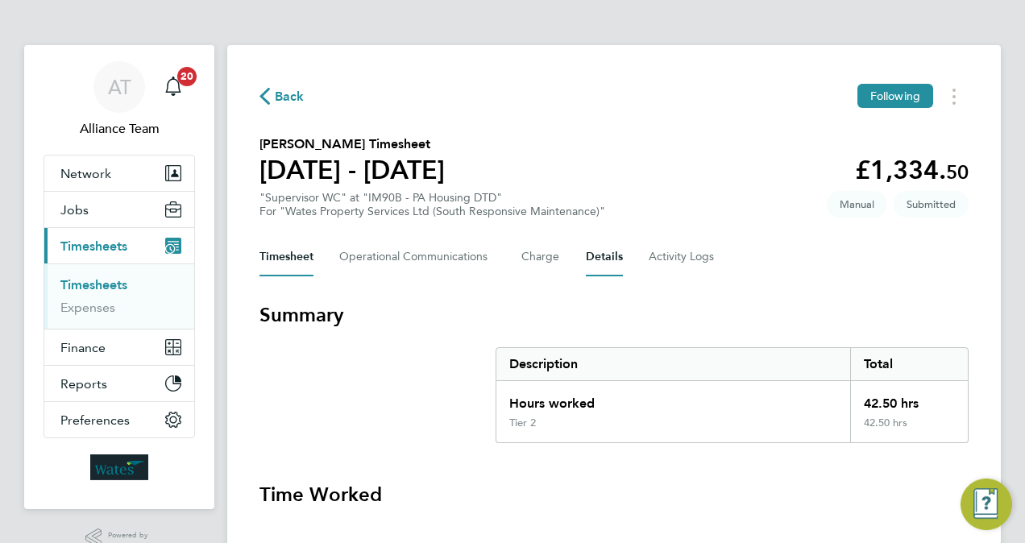
click at [596, 266] on button "Details" at bounding box center [604, 257] width 37 height 39
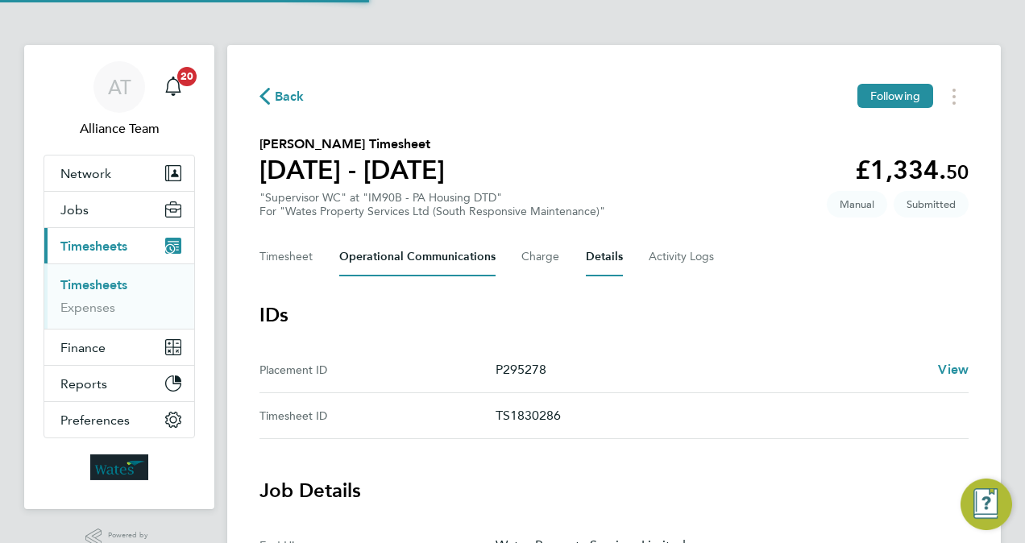
click at [432, 257] on Communications-tab "Operational Communications" at bounding box center [417, 257] width 156 height 39
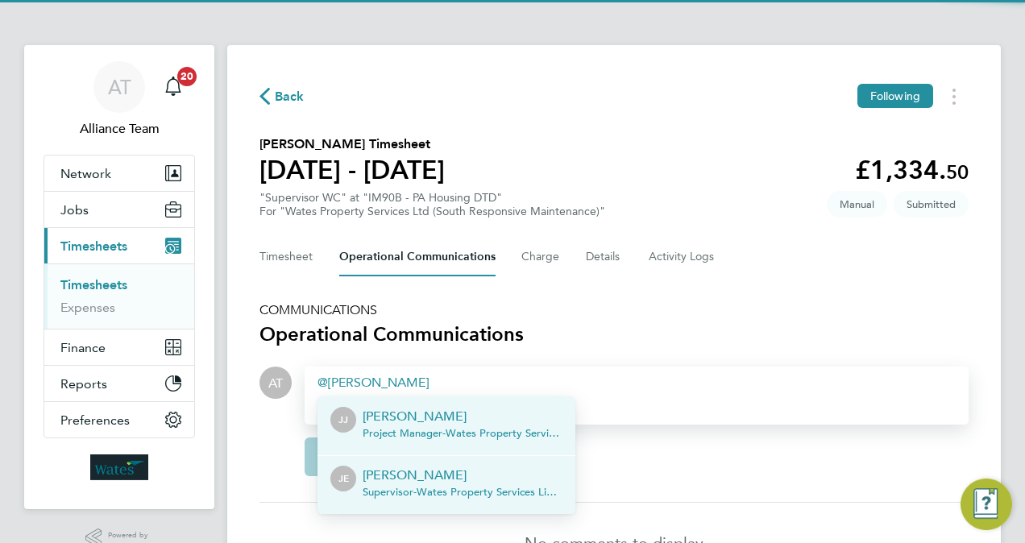
click at [435, 480] on p "Jamie Evenden" at bounding box center [463, 475] width 200 height 19
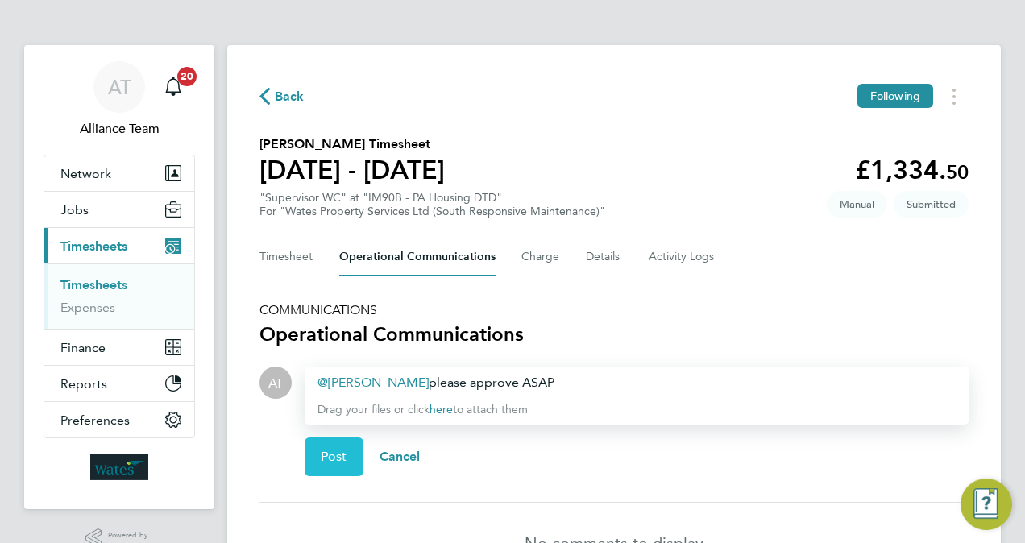
click at [318, 466] on button "Post" at bounding box center [334, 457] width 59 height 39
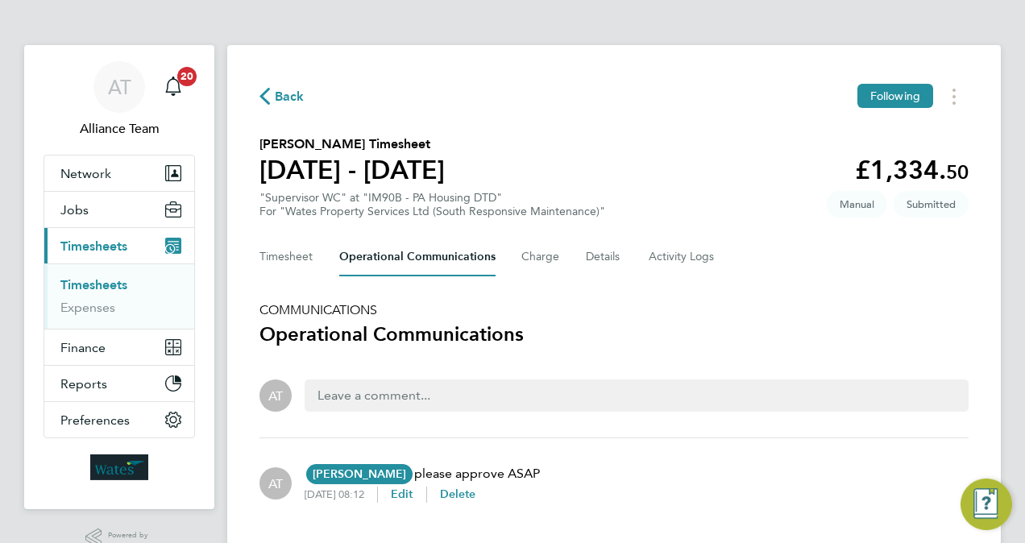
click at [102, 284] on link "Timesheets" at bounding box center [93, 284] width 67 height 15
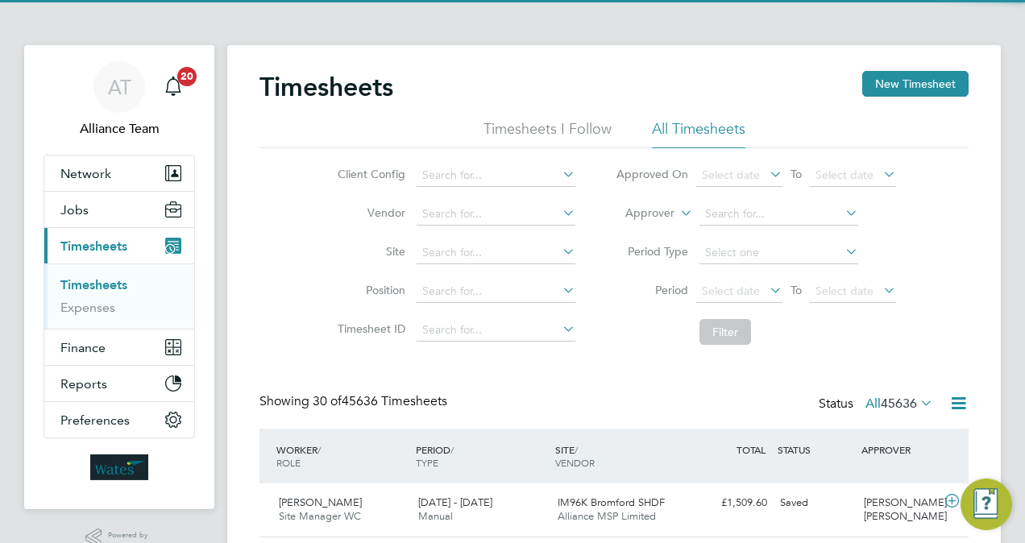
click at [672, 206] on label "Approver" at bounding box center [638, 214] width 73 height 16
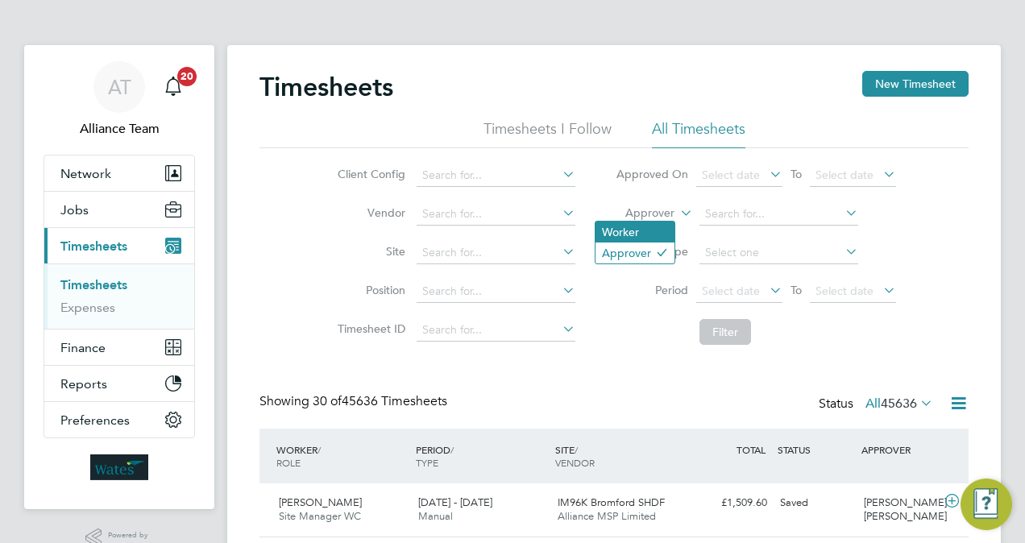
click at [654, 226] on li "Worker" at bounding box center [635, 232] width 79 height 21
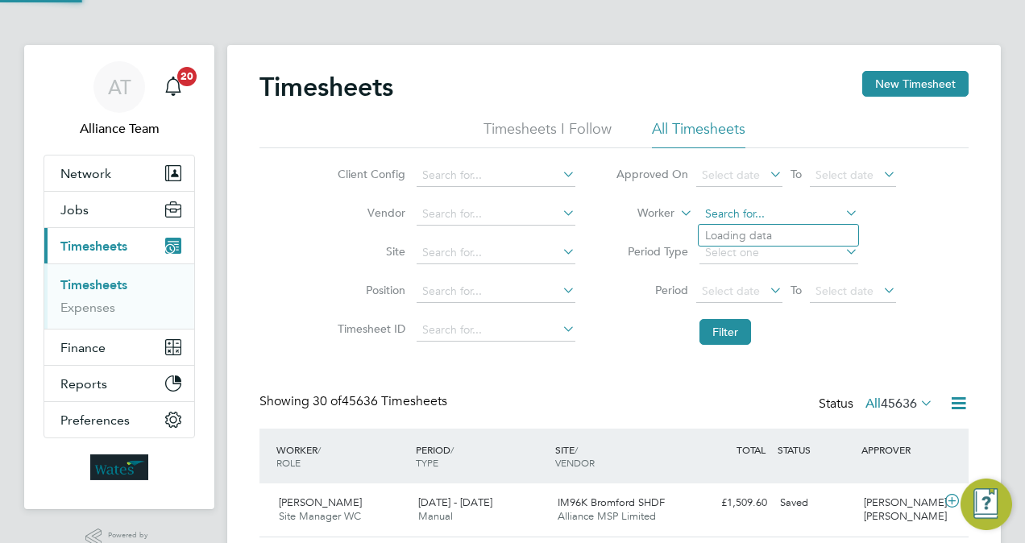
click at [754, 210] on input at bounding box center [779, 214] width 159 height 23
click at [778, 232] on li "Miran da W inter" at bounding box center [779, 236] width 160 height 22
type input "Miranda Winter"
click at [720, 330] on button "Filter" at bounding box center [726, 332] width 52 height 26
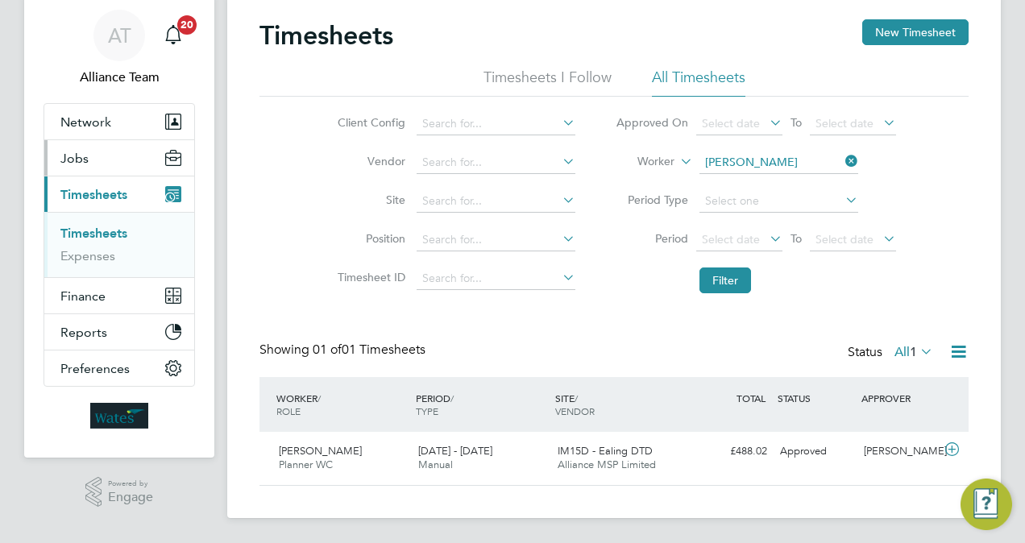
click at [92, 148] on button "Jobs" at bounding box center [119, 157] width 150 height 35
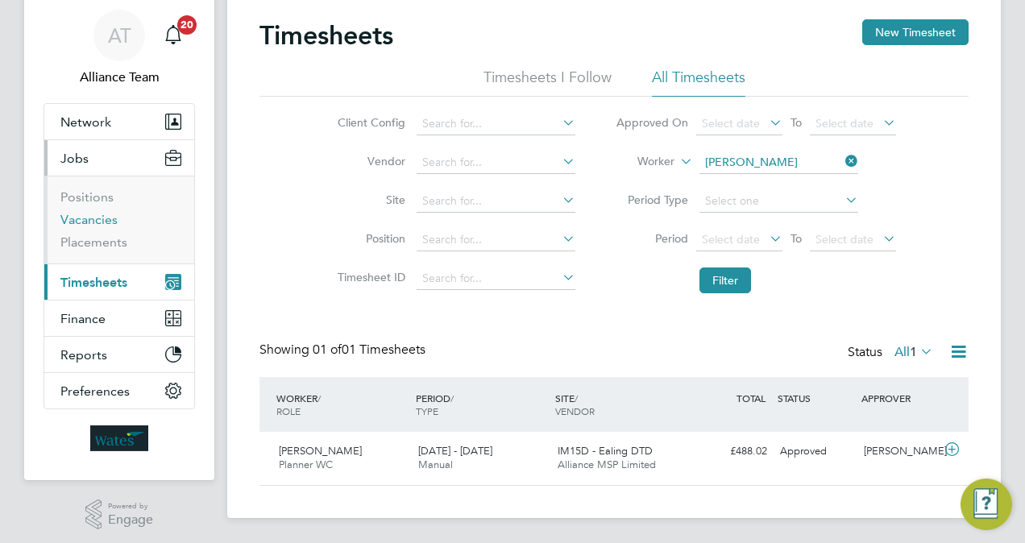
click at [106, 219] on link "Vacancies" at bounding box center [88, 219] width 57 height 15
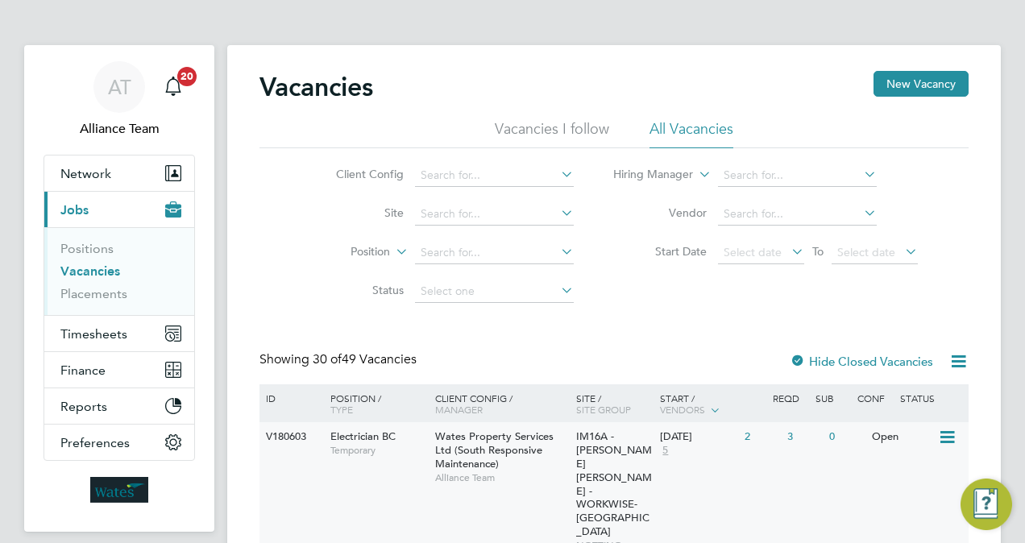
click at [616, 463] on span "IM16A - [PERSON_NAME] [PERSON_NAME] - WORKWISE- [GEOGRAPHIC_DATA]" at bounding box center [614, 484] width 76 height 109
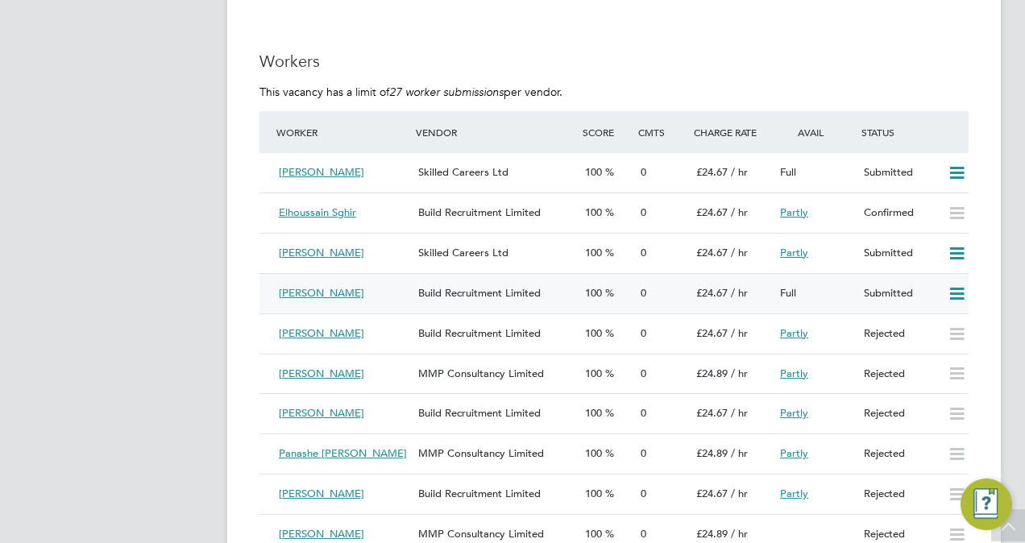
click at [959, 292] on icon at bounding box center [957, 294] width 20 height 13
click at [927, 330] on li "Offer" at bounding box center [936, 329] width 56 height 23
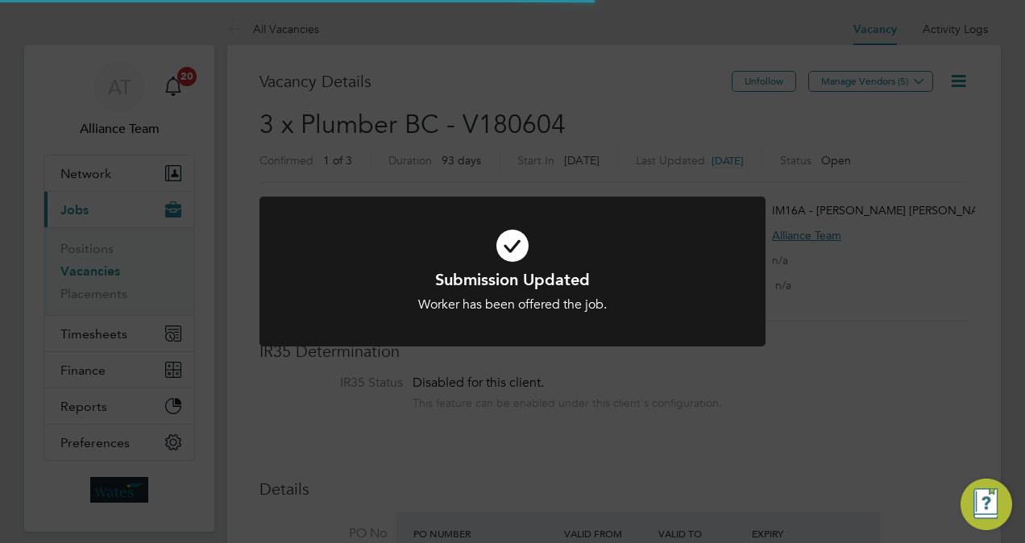
click at [722, 44] on div "Submission Updated Worker has been offered the job. Cancel Okay" at bounding box center [512, 271] width 1025 height 543
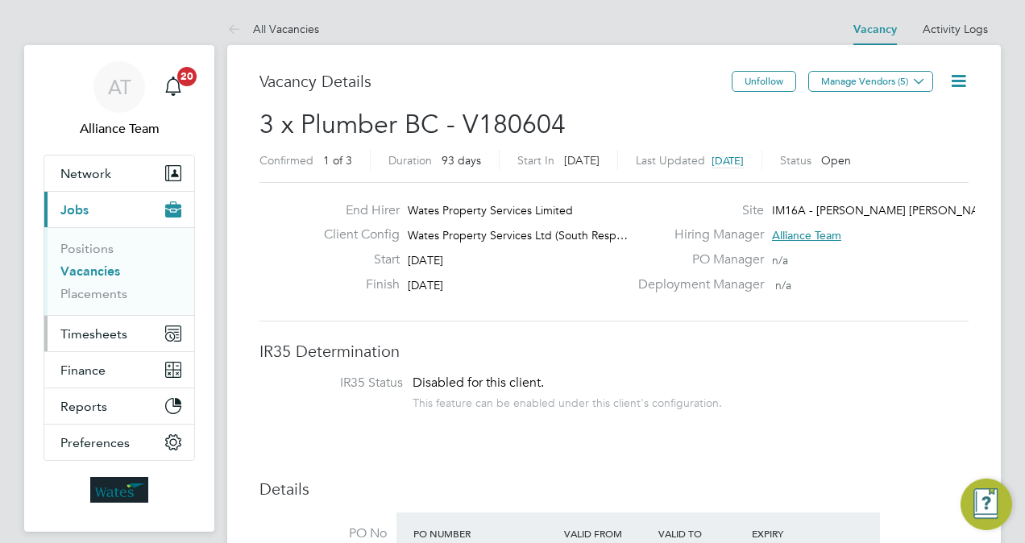
click at [75, 326] on span "Timesheets" at bounding box center [93, 333] width 67 height 15
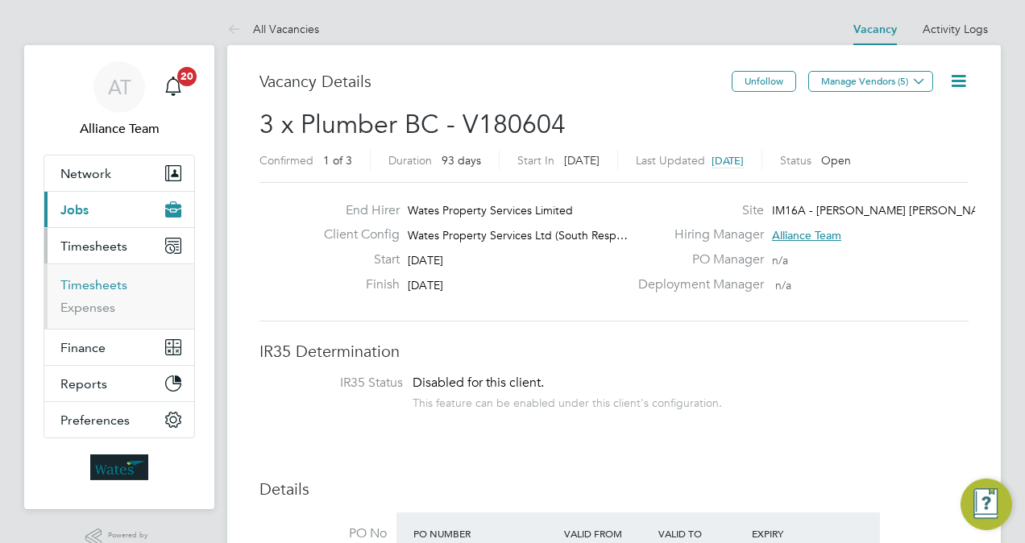
click at [93, 282] on link "Timesheets" at bounding box center [93, 284] width 67 height 15
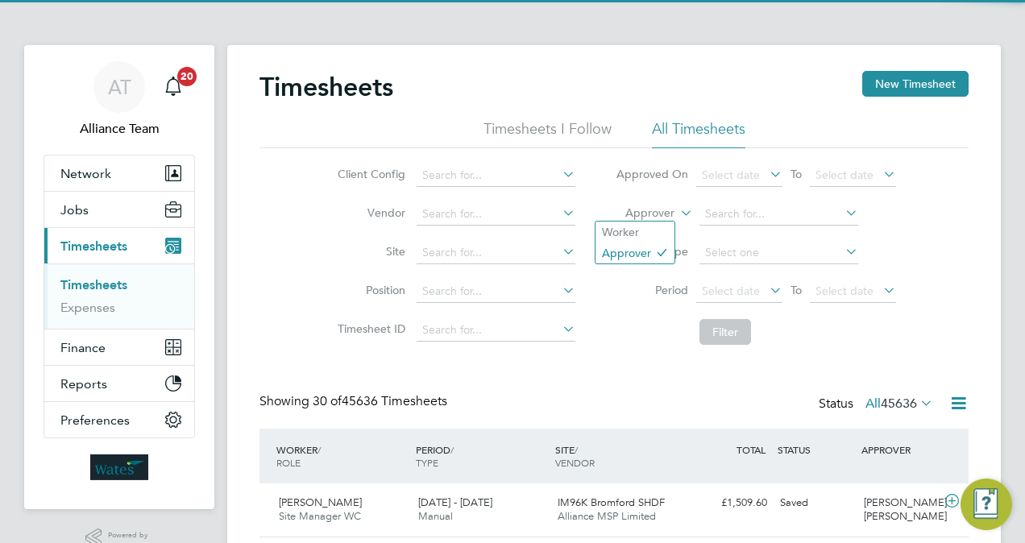
click at [654, 213] on label "Approver" at bounding box center [638, 214] width 73 height 16
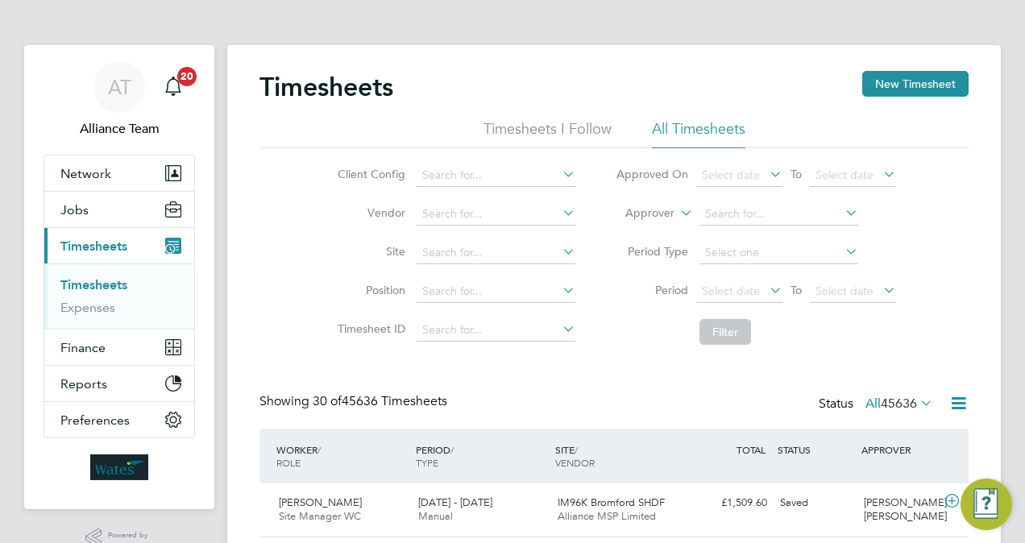
click at [635, 231] on li "Worker" at bounding box center [635, 232] width 79 height 21
click at [750, 218] on input at bounding box center [779, 214] width 159 height 23
click at [773, 233] on li "Raz van Baroti" at bounding box center [779, 236] width 160 height 22
type input "Razvan Baroti"
click at [725, 328] on button "Filter" at bounding box center [726, 332] width 52 height 26
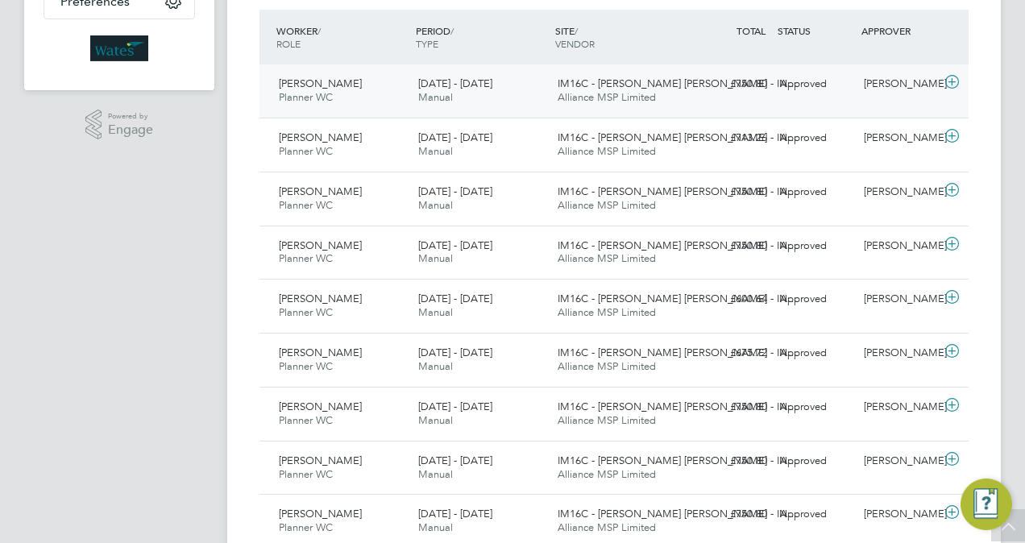
click at [646, 89] on div "IM16C - NOTT HILL - IN… Alliance MSP Limited" at bounding box center [620, 91] width 139 height 40
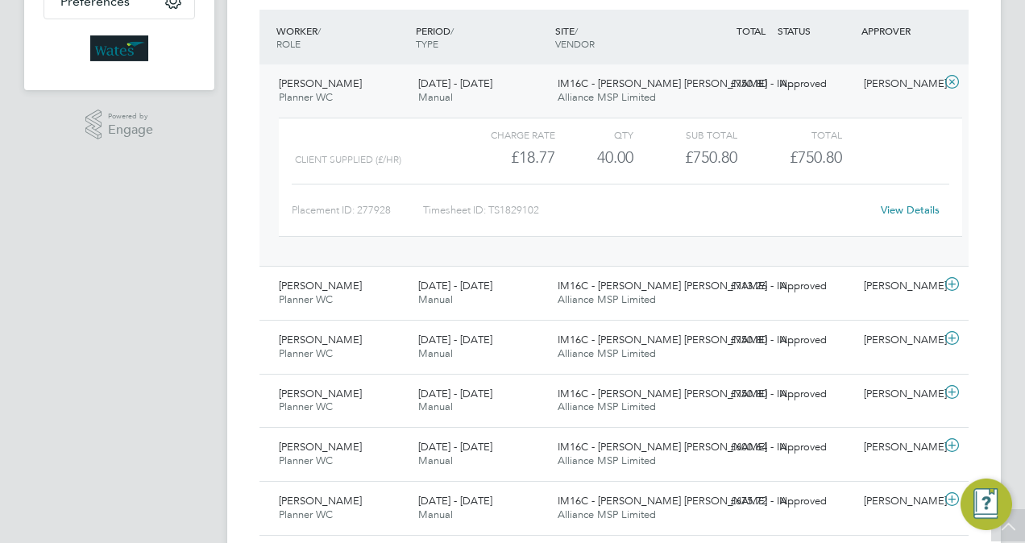
click at [890, 201] on div "View Details" at bounding box center [909, 210] width 79 height 26
click at [907, 213] on link "View Details" at bounding box center [910, 210] width 59 height 14
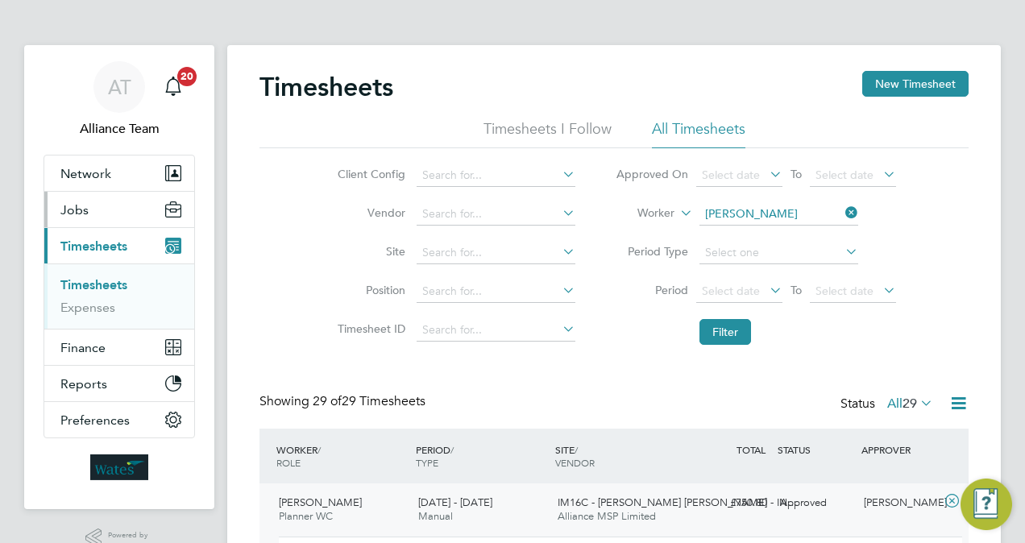
click at [93, 212] on button "Jobs" at bounding box center [119, 209] width 150 height 35
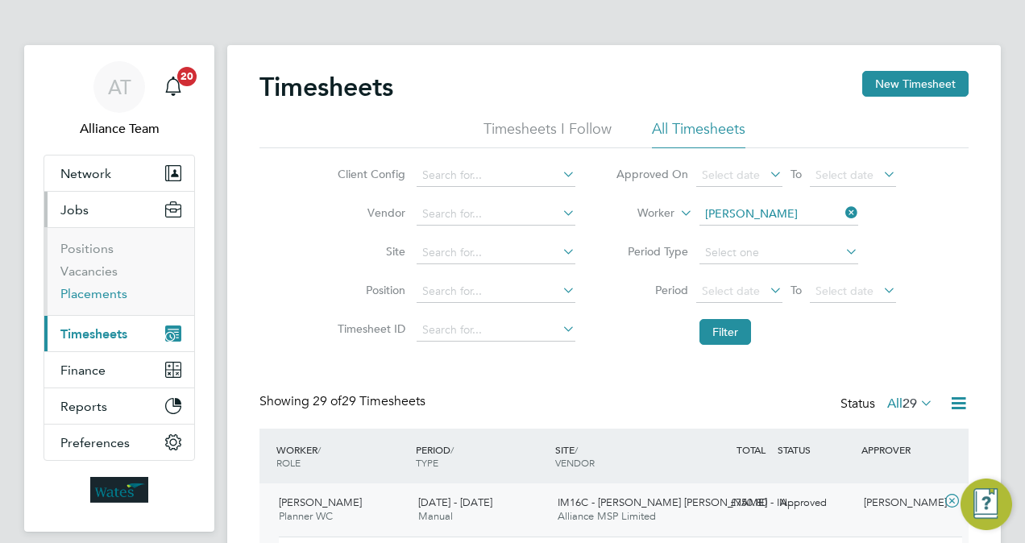
click at [110, 297] on link "Placements" at bounding box center [93, 293] width 67 height 15
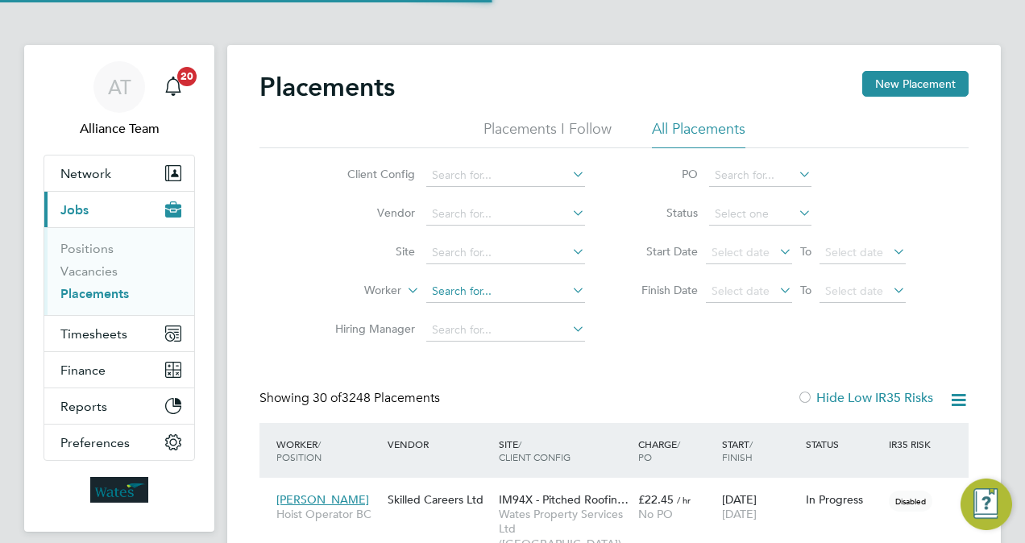
scroll to position [46, 112]
click at [500, 298] on input at bounding box center [505, 291] width 159 height 23
click at [536, 313] on li "Alb eer Bonee" at bounding box center [506, 313] width 160 height 22
type input "[PERSON_NAME]"
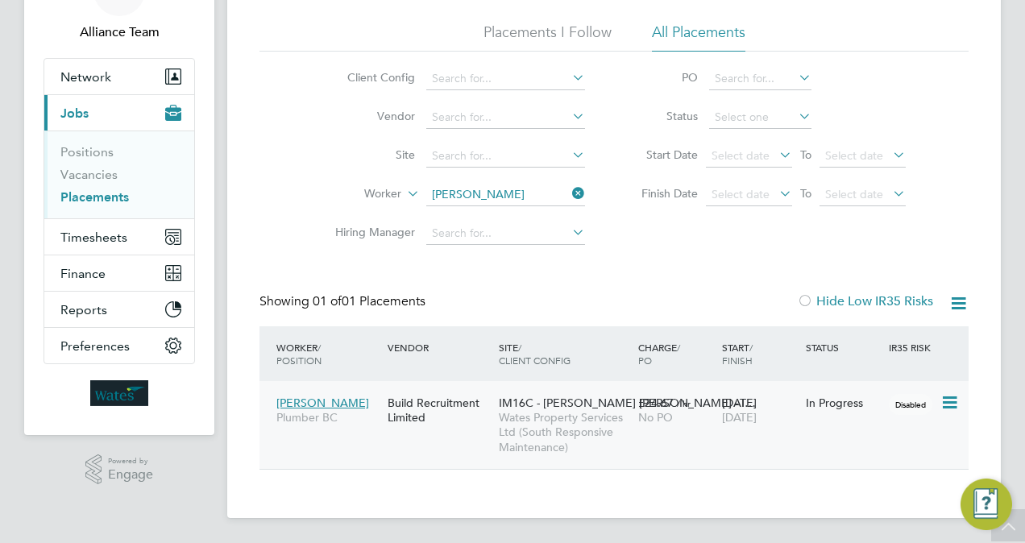
click at [727, 420] on span "[DATE]" at bounding box center [739, 417] width 35 height 15
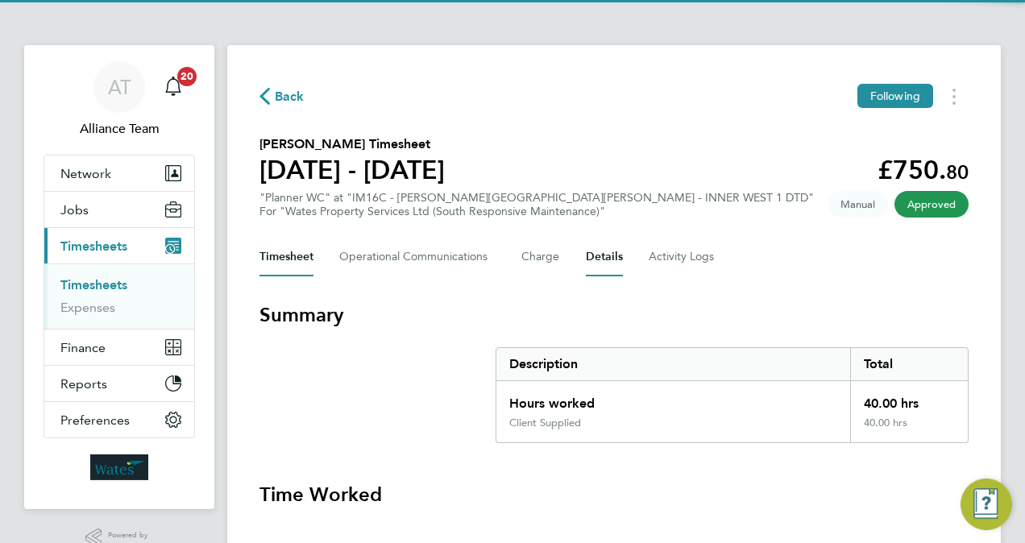
click at [596, 266] on button "Details" at bounding box center [604, 257] width 37 height 39
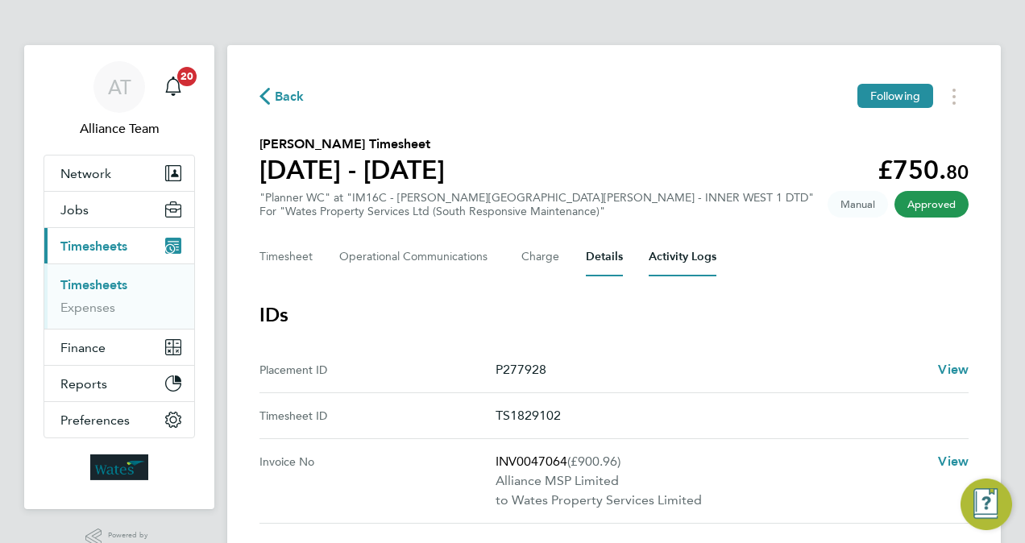
click at [683, 264] on Logs-tab "Activity Logs" at bounding box center [683, 257] width 68 height 39
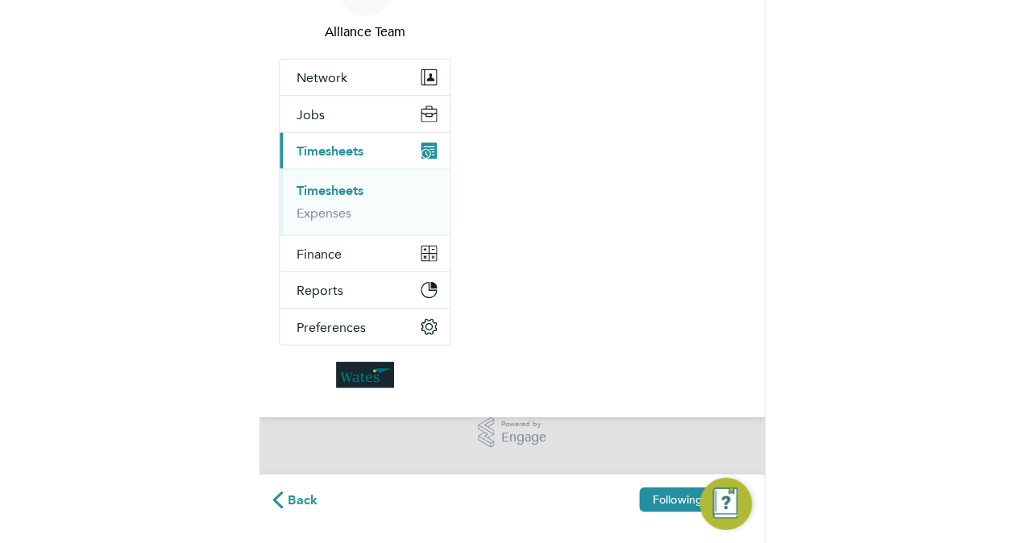
scroll to position [34, 0]
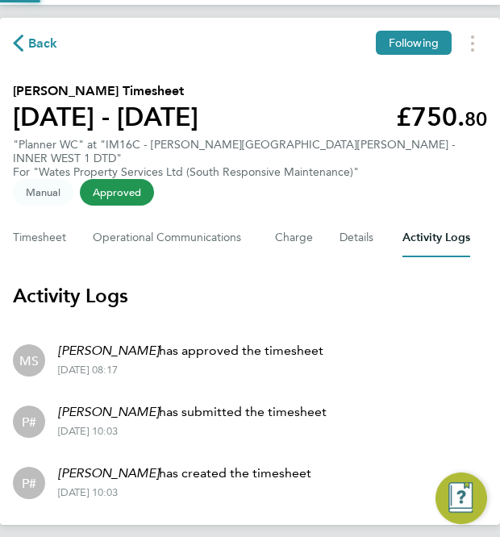
click at [309, 183] on section "[PERSON_NAME] Timesheet [DATE] - [DATE] £750. 80 "Planner WC" at "IM16C - [PERS…" at bounding box center [250, 140] width 474 height 118
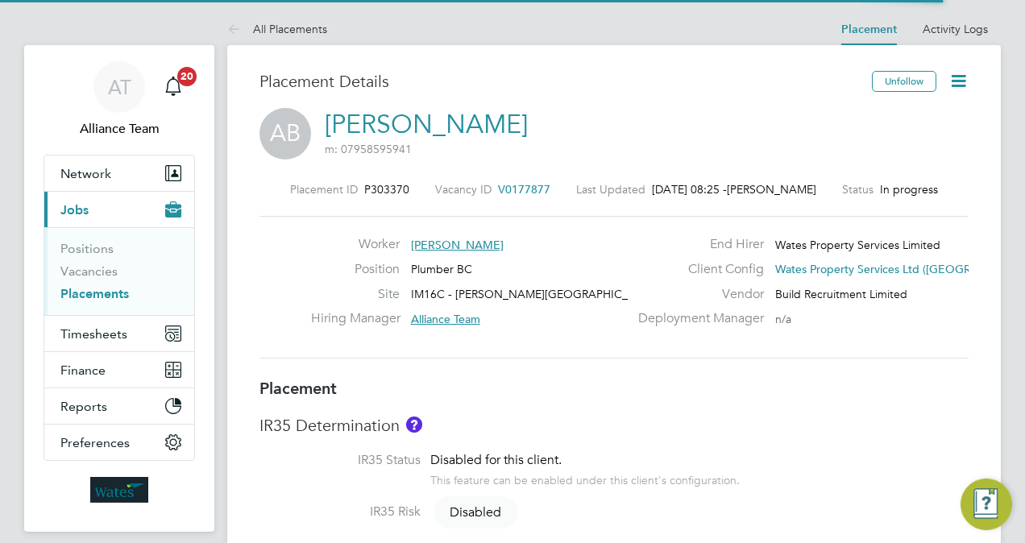
click at [959, 78] on icon at bounding box center [959, 81] width 20 height 20
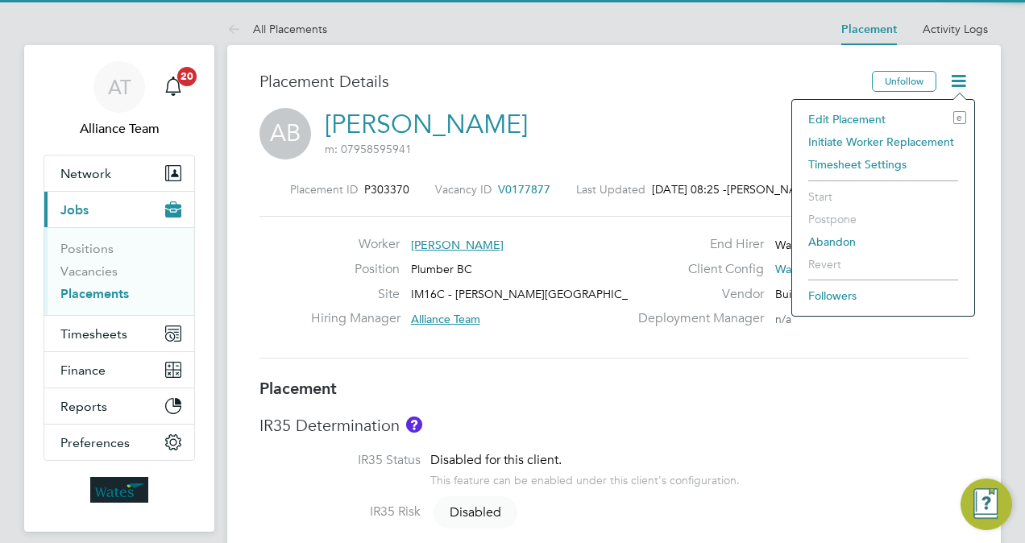
click at [882, 116] on li "Edit Placement e" at bounding box center [883, 119] width 166 height 23
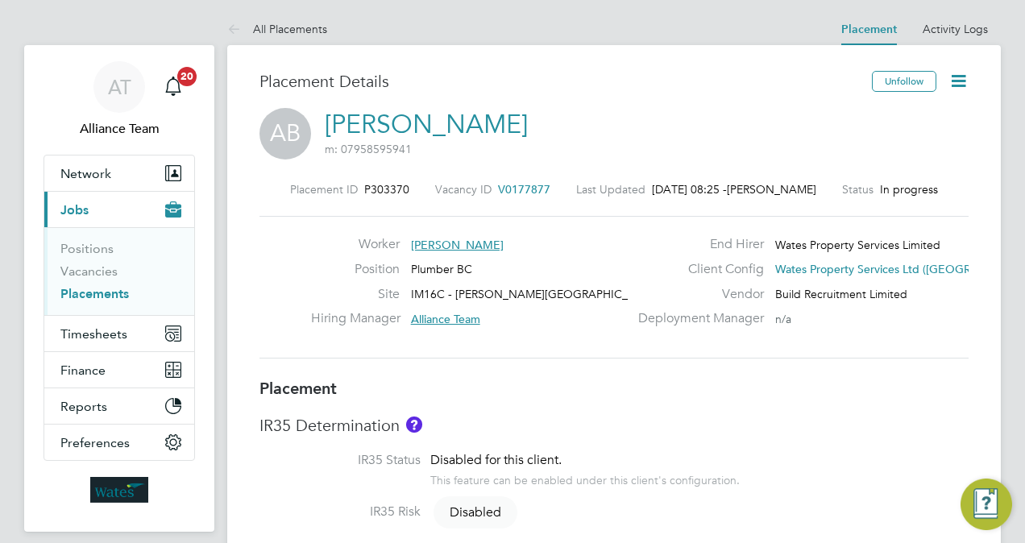
type input "Alliance Team"
type input "[DATE]"
type input "08:00"
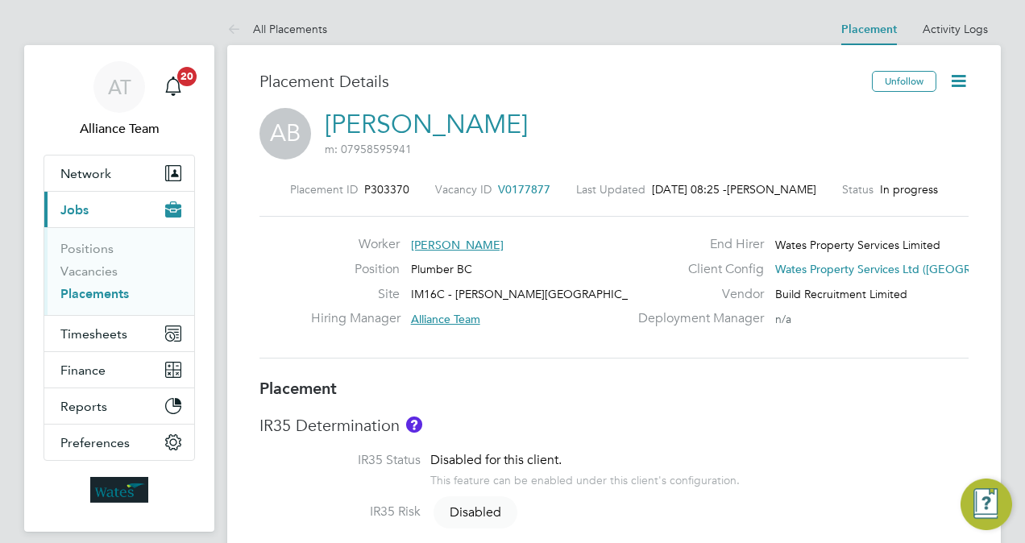
type input "17:00"
type input "8236"
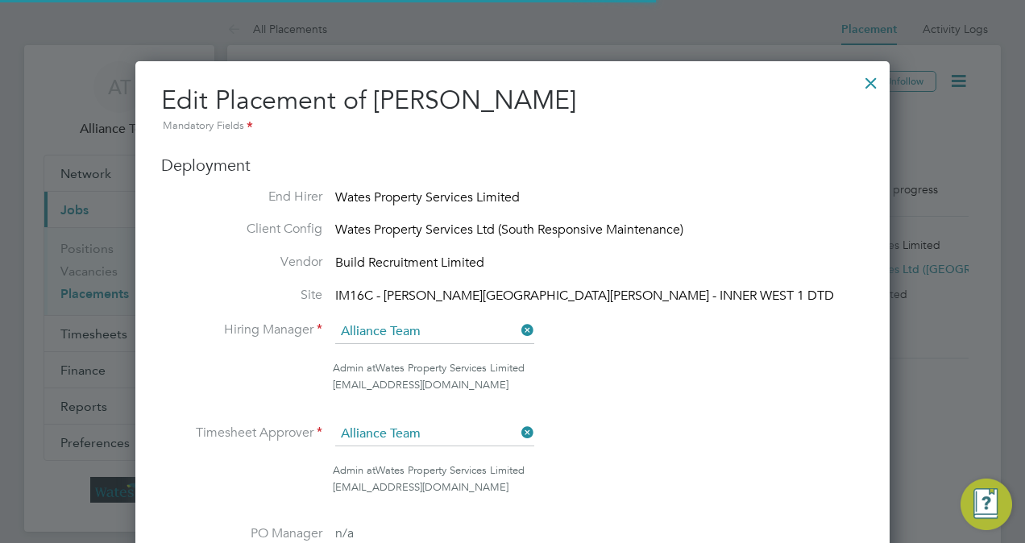
scroll to position [8, 8]
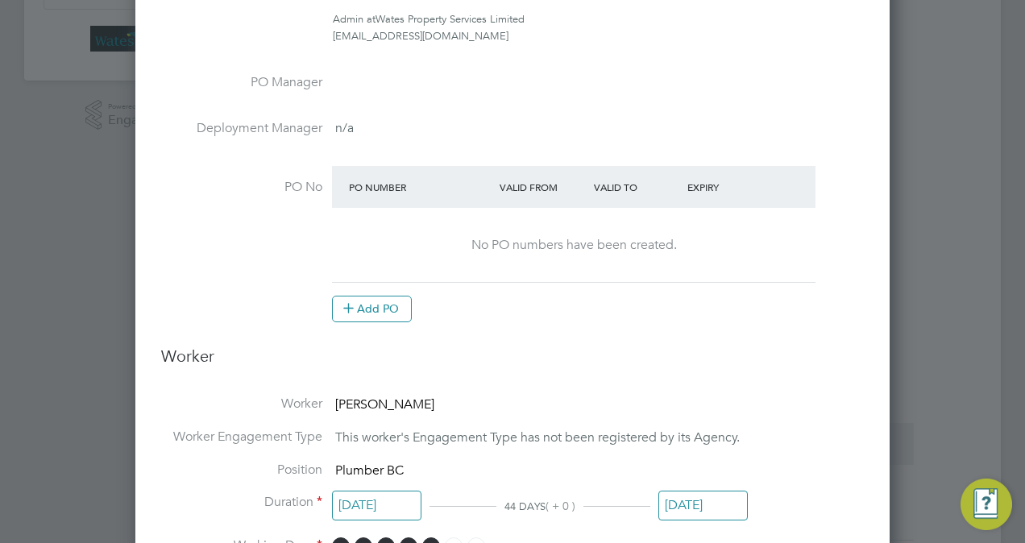
click at [697, 500] on input "[DATE]" at bounding box center [702, 506] width 89 height 30
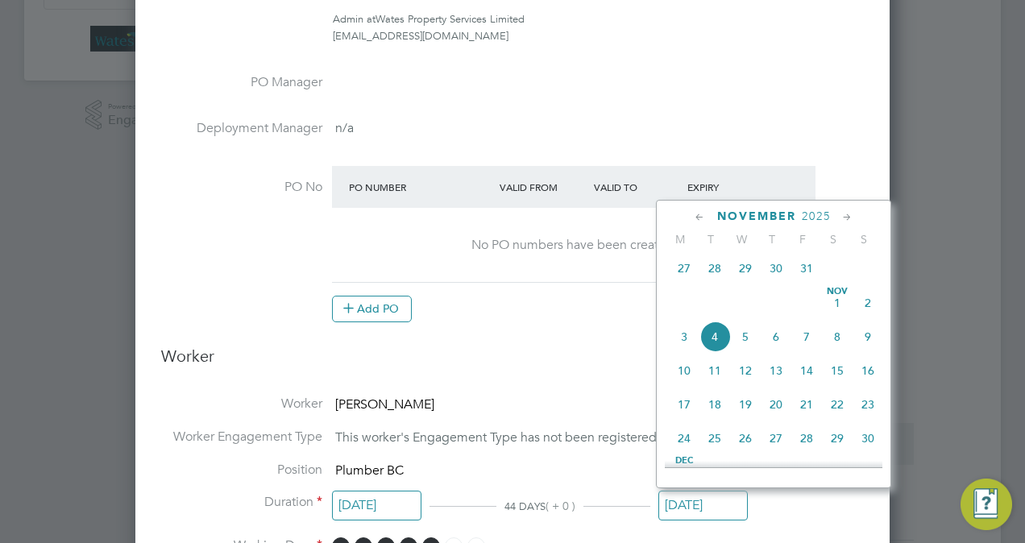
click at [698, 218] on icon at bounding box center [699, 218] width 15 height 18
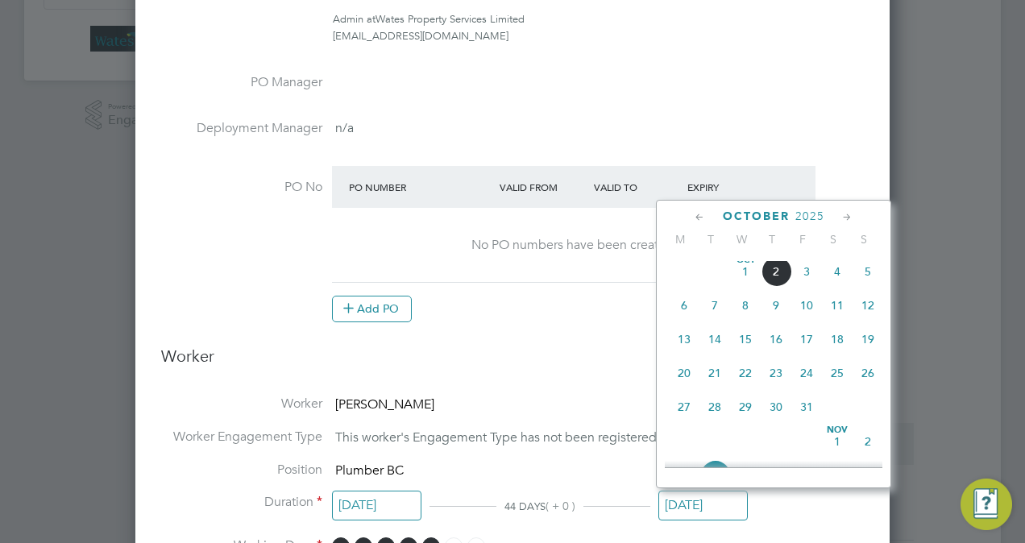
click at [698, 218] on icon at bounding box center [699, 218] width 15 height 18
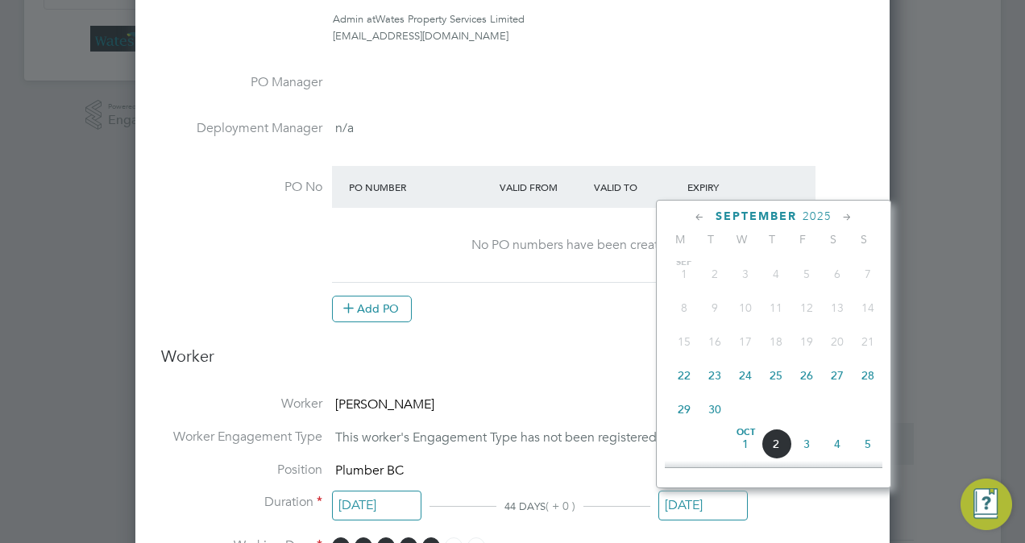
click at [712, 416] on span "30" at bounding box center [715, 409] width 31 height 31
type input "[DATE]"
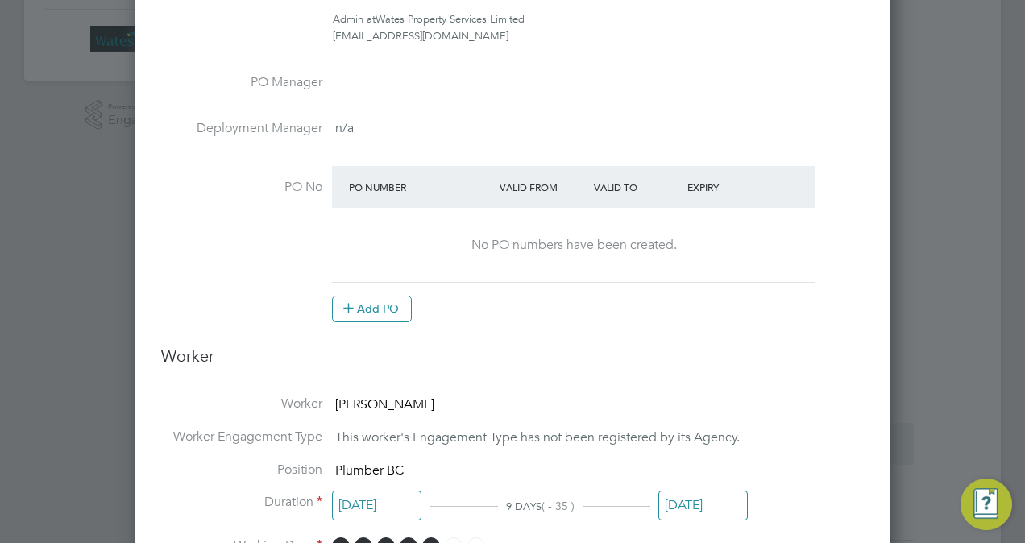
click at [642, 375] on h3 "Worker" at bounding box center [512, 363] width 703 height 34
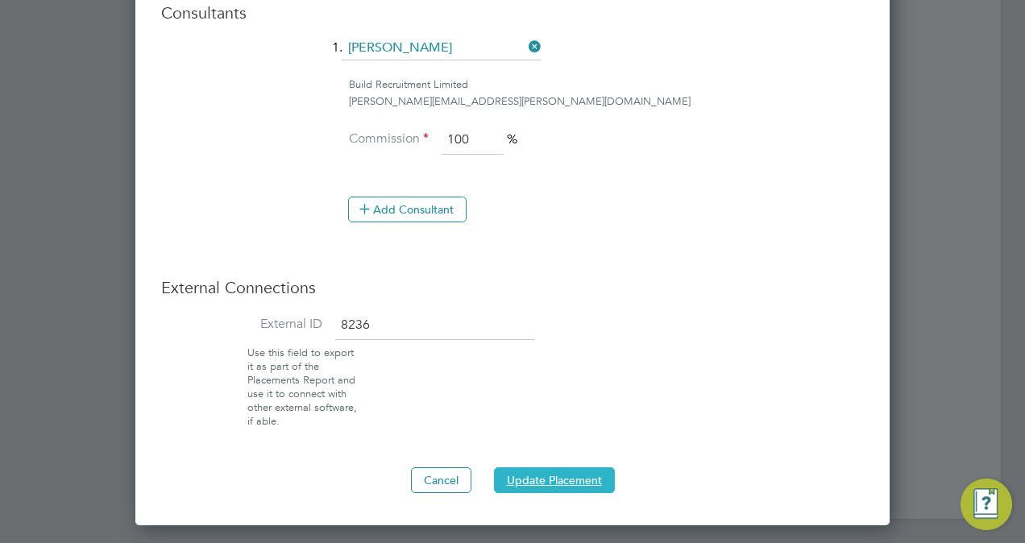
click at [575, 469] on button "Update Placement" at bounding box center [554, 480] width 121 height 26
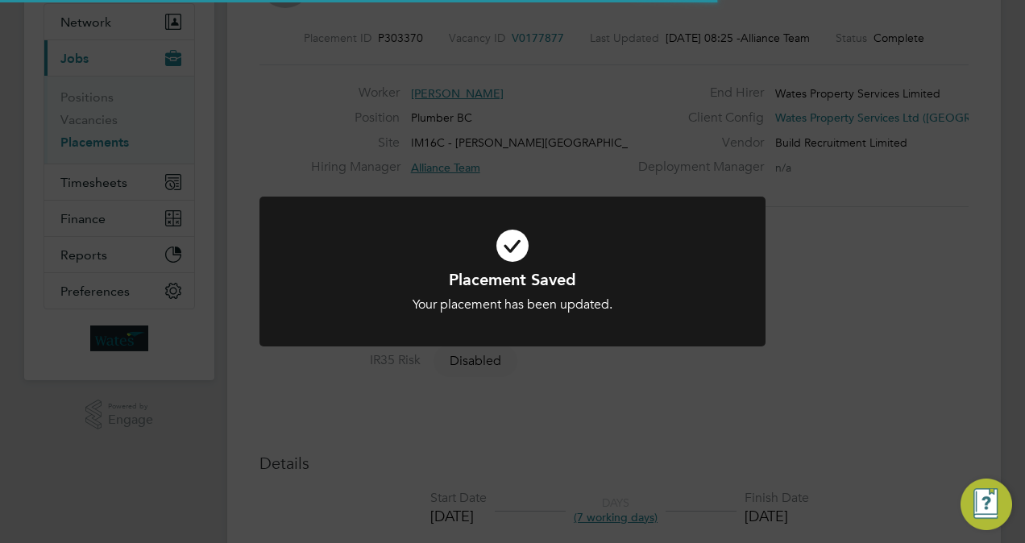
click at [925, 313] on div "Placement Saved Your placement has been updated. Cancel Okay" at bounding box center [512, 271] width 1025 height 543
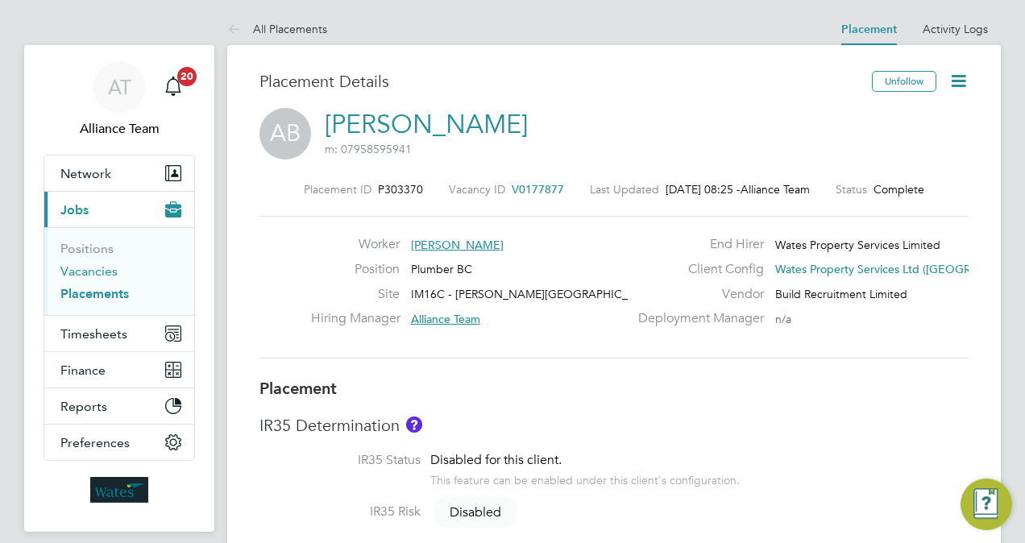
click at [86, 274] on link "Vacancies" at bounding box center [88, 271] width 57 height 15
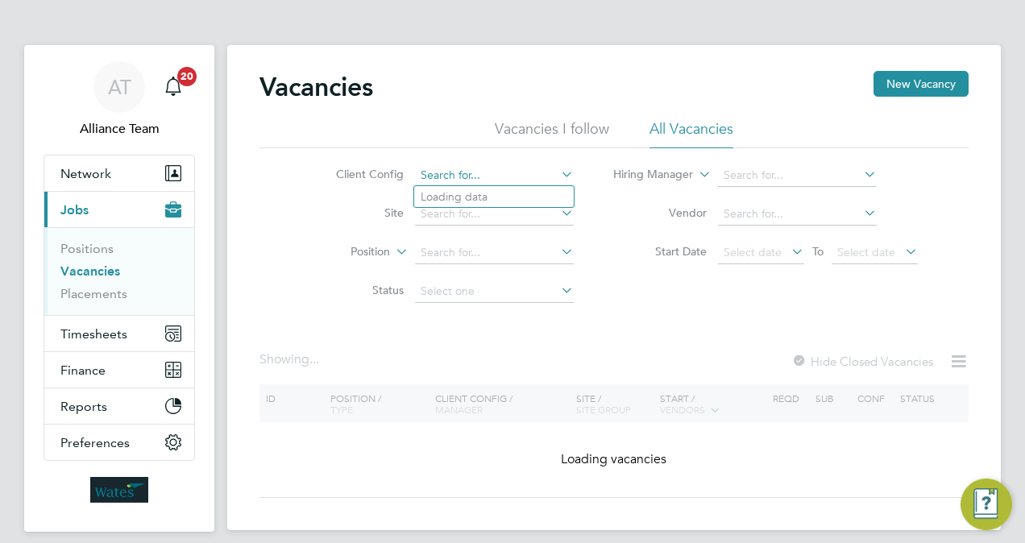
click at [469, 174] on input at bounding box center [494, 175] width 159 height 23
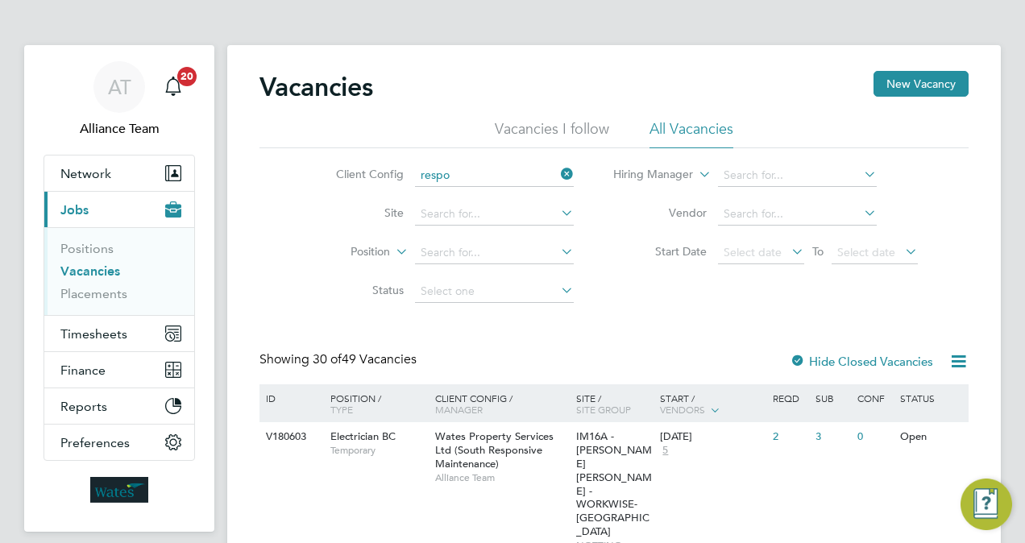
click at [596, 217] on li "Wates Property Services Ltd (South Respo nsive Maintenance)" at bounding box center [576, 219] width 325 height 22
type input "Wates Property Services Ltd (South Responsive Maintenance)"
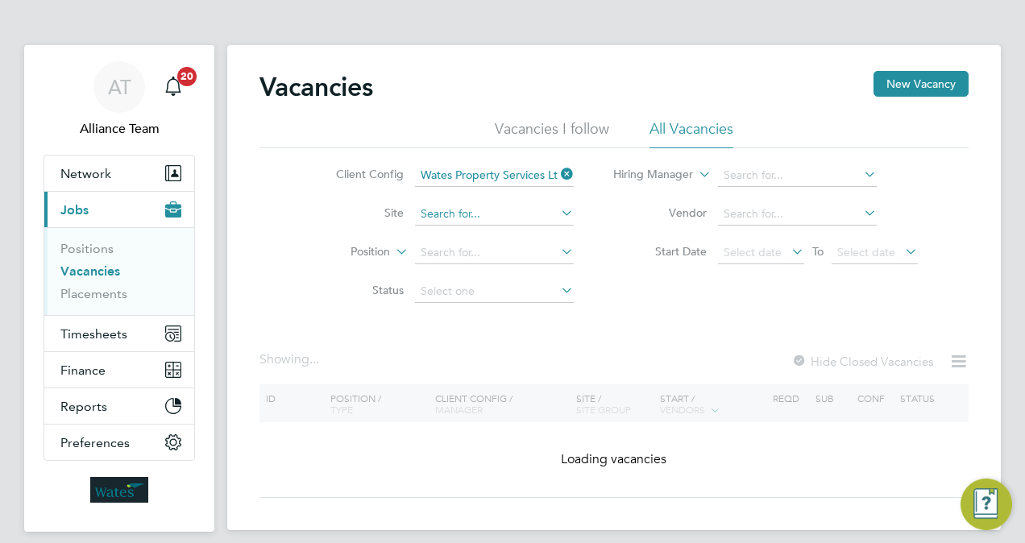
click at [480, 206] on input at bounding box center [494, 214] width 159 height 23
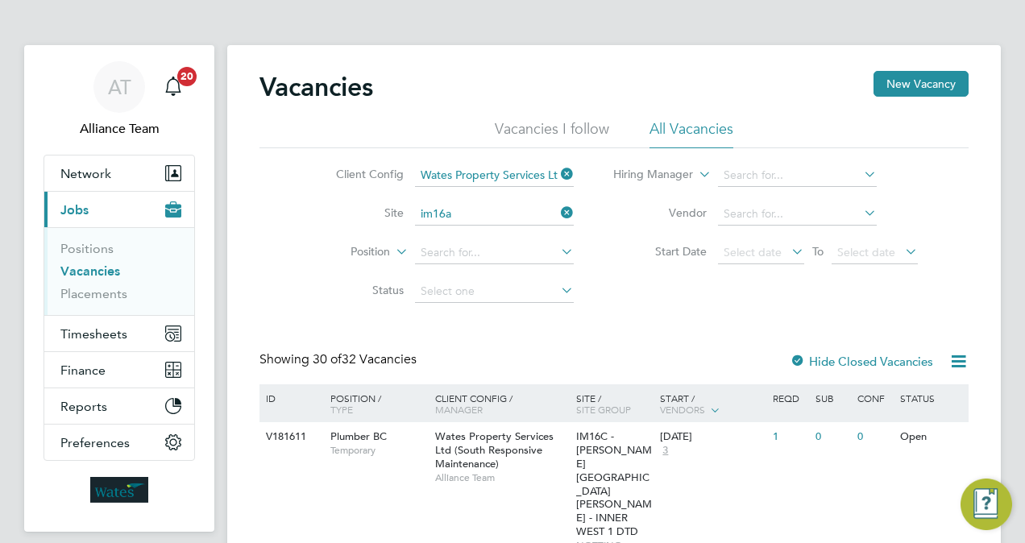
click at [499, 230] on li "IM16A - [PERSON_NAME] [PERSON_NAME] - WORKWISE- [GEOGRAPHIC_DATA]" at bounding box center [632, 236] width 437 height 22
type input "IM16A - [PERSON_NAME] [PERSON_NAME] - WORKWISE- [GEOGRAPHIC_DATA]"
click at [488, 216] on input at bounding box center [494, 214] width 159 height 23
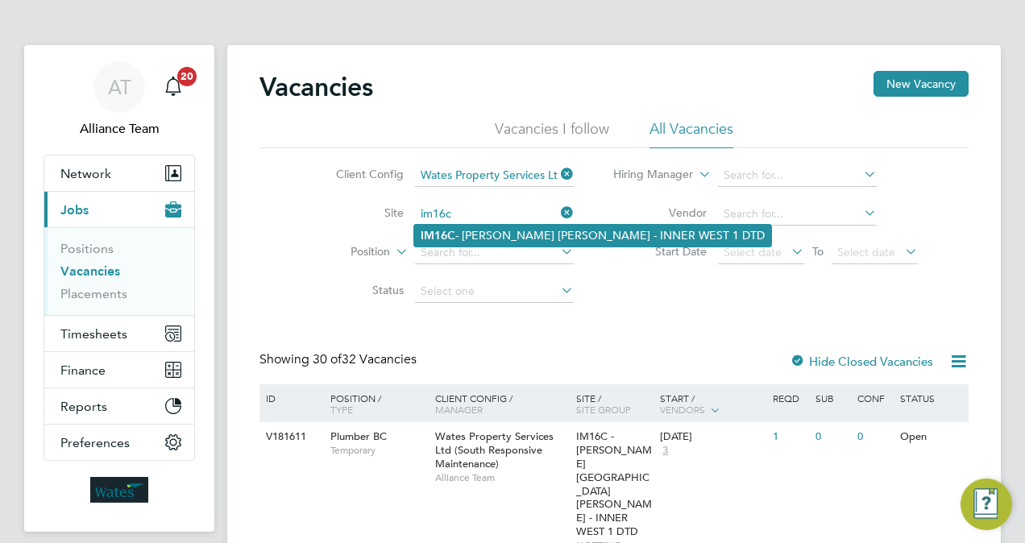
click at [519, 230] on li "IM16C - [PERSON_NAME][GEOGRAPHIC_DATA][PERSON_NAME] - INNER WEST 1 DTD" at bounding box center [592, 236] width 357 height 22
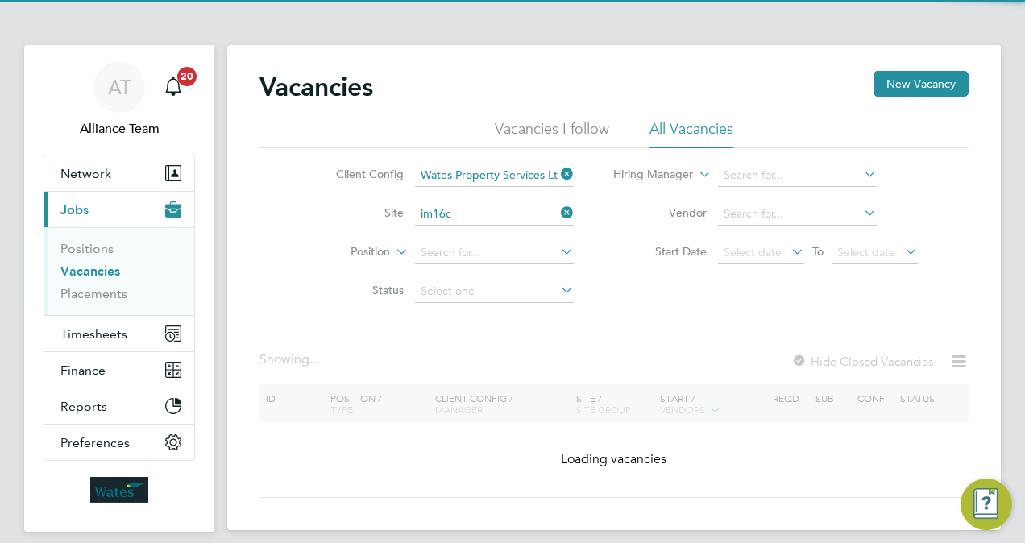
type input "IM16C - [PERSON_NAME][GEOGRAPHIC_DATA][PERSON_NAME] - INNER WEST 1 DTD"
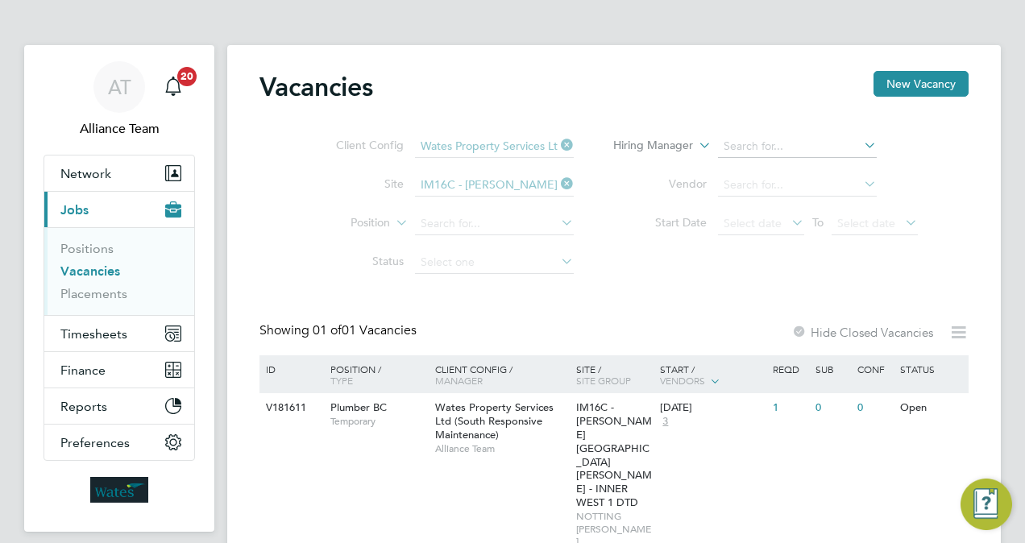
click at [666, 324] on div "Vacancies New Vacancy Client Config Wates Property Services Ltd (South Responsi…" at bounding box center [613, 314] width 709 height 486
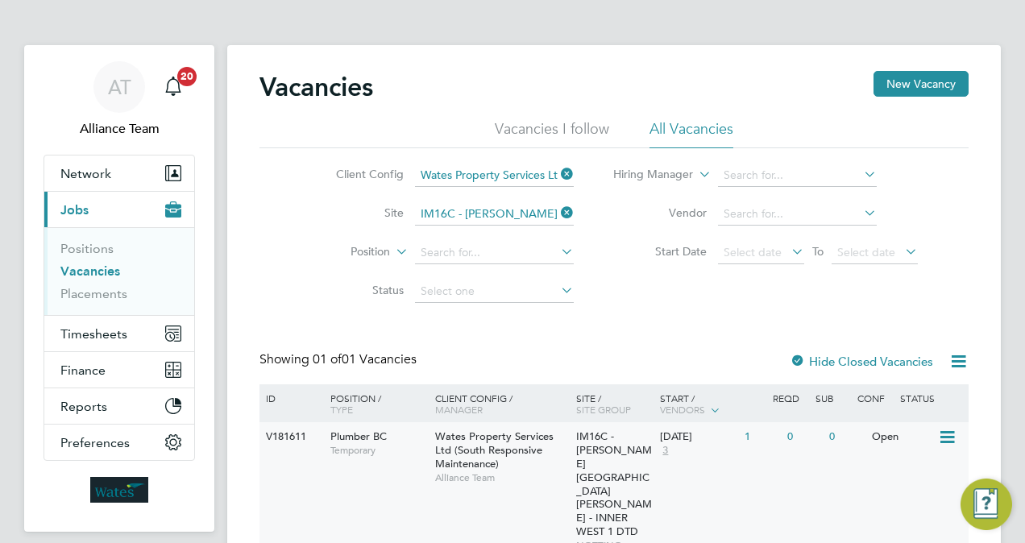
click at [948, 437] on icon at bounding box center [946, 437] width 16 height 19
click at [900, 527] on li "Update Status" at bounding box center [907, 520] width 93 height 23
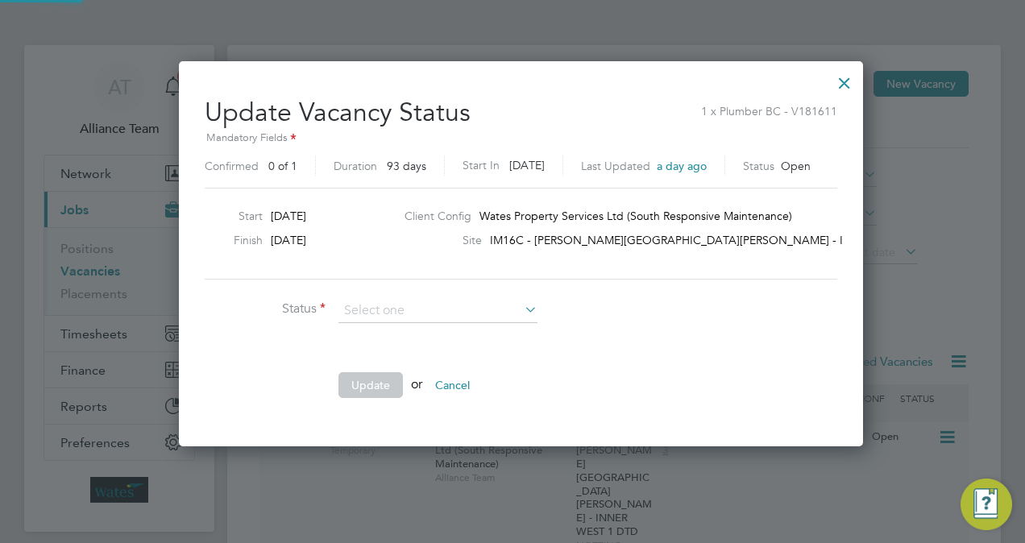
scroll to position [383, 666]
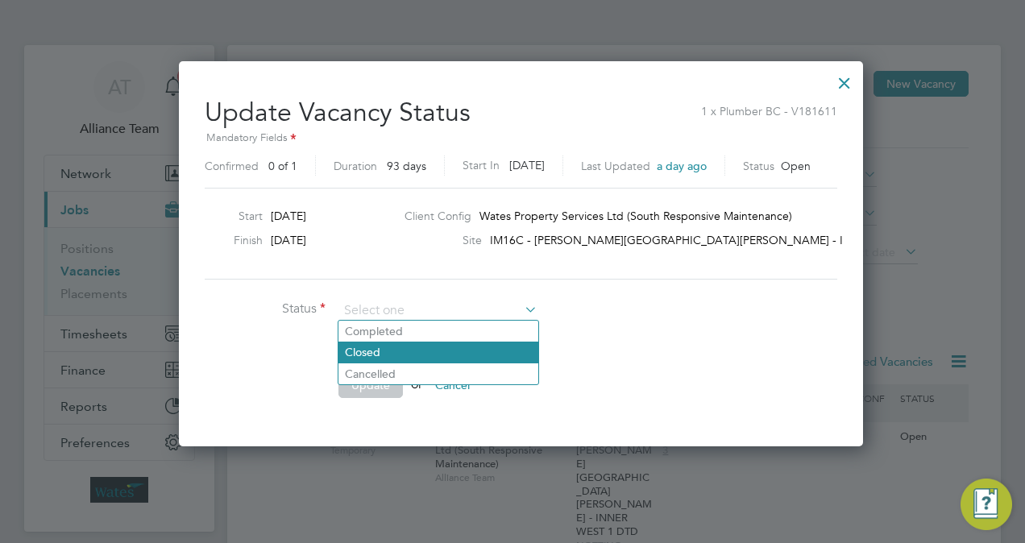
click at [422, 357] on li "Closed" at bounding box center [438, 352] width 200 height 21
type input "Closed"
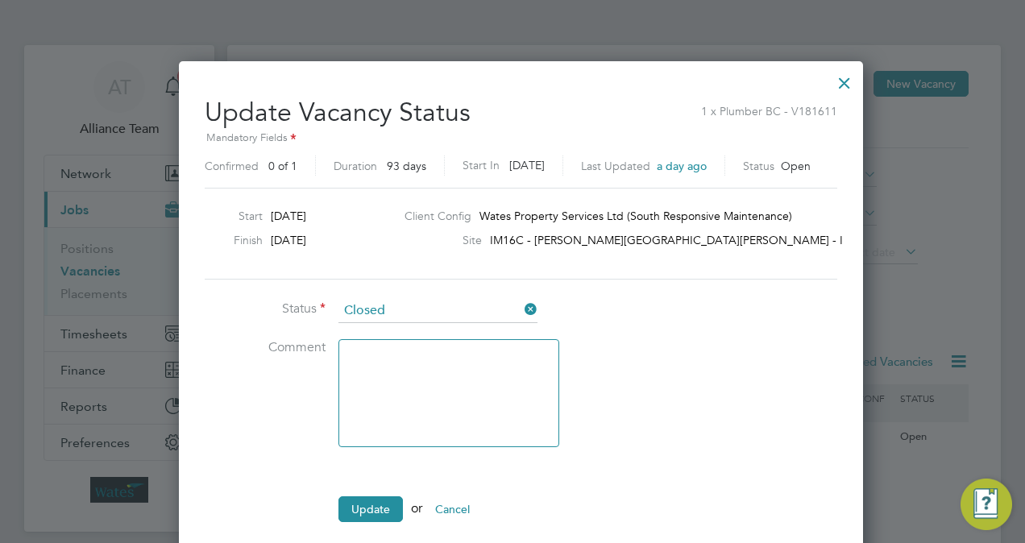
scroll to position [506, 666]
click at [366, 500] on button "Update" at bounding box center [370, 509] width 64 height 26
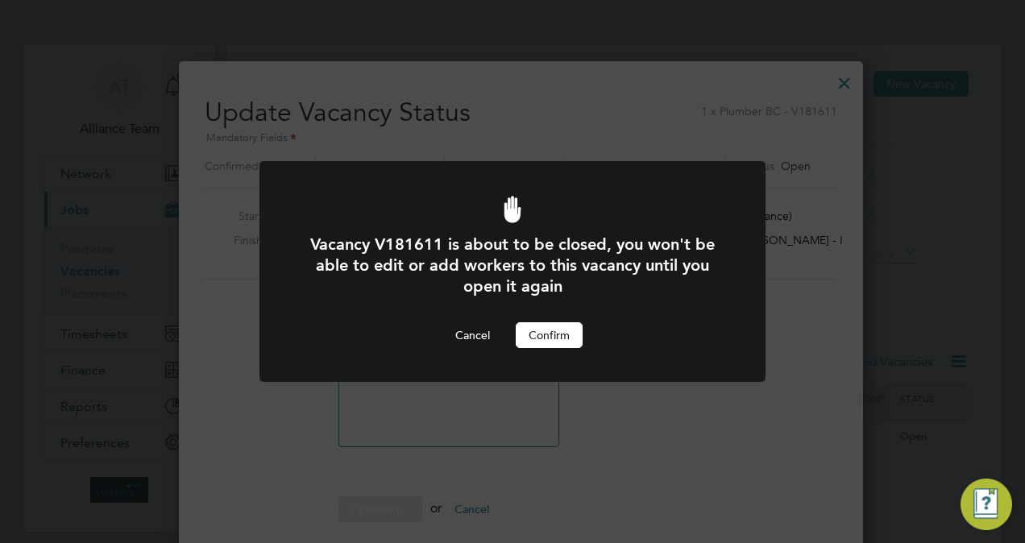
click at [546, 339] on button "Confirm" at bounding box center [549, 335] width 67 height 26
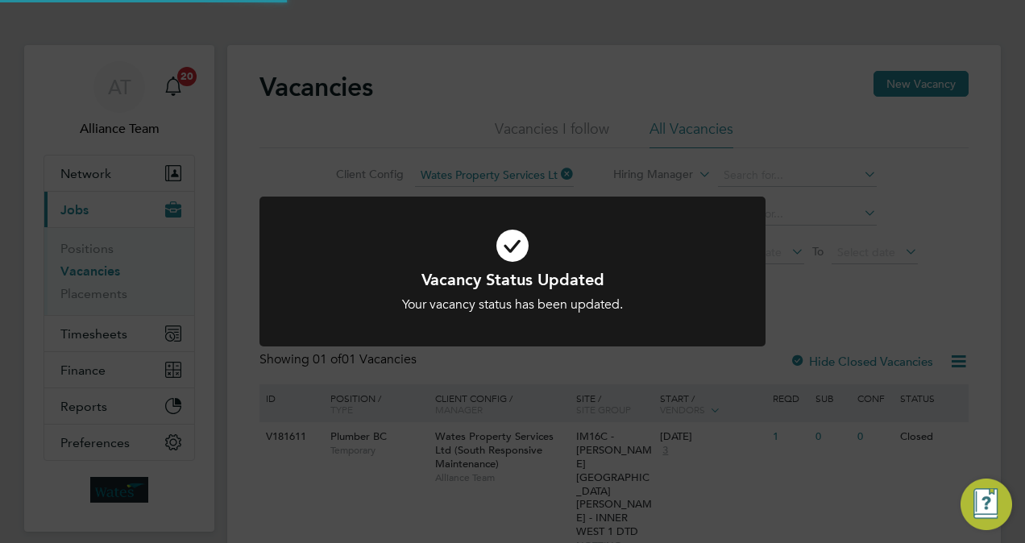
click at [957, 268] on div "Vacancy Status Updated Your vacancy status has been updated. Cancel Okay" at bounding box center [512, 271] width 1025 height 543
